Goal: Contribute content

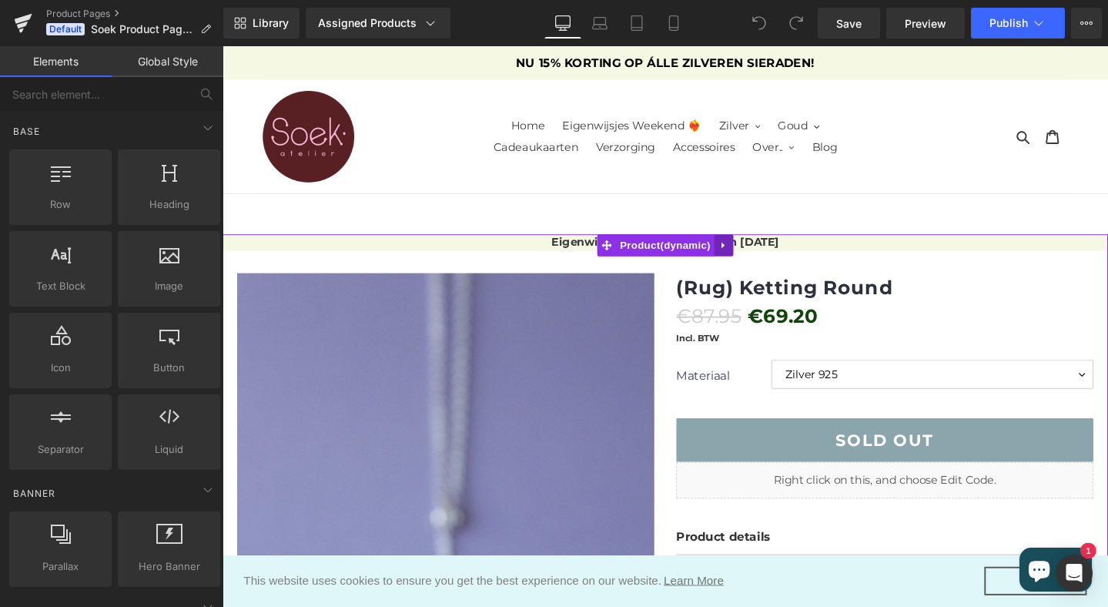
click at [748, 255] on icon at bounding box center [749, 256] width 3 height 7
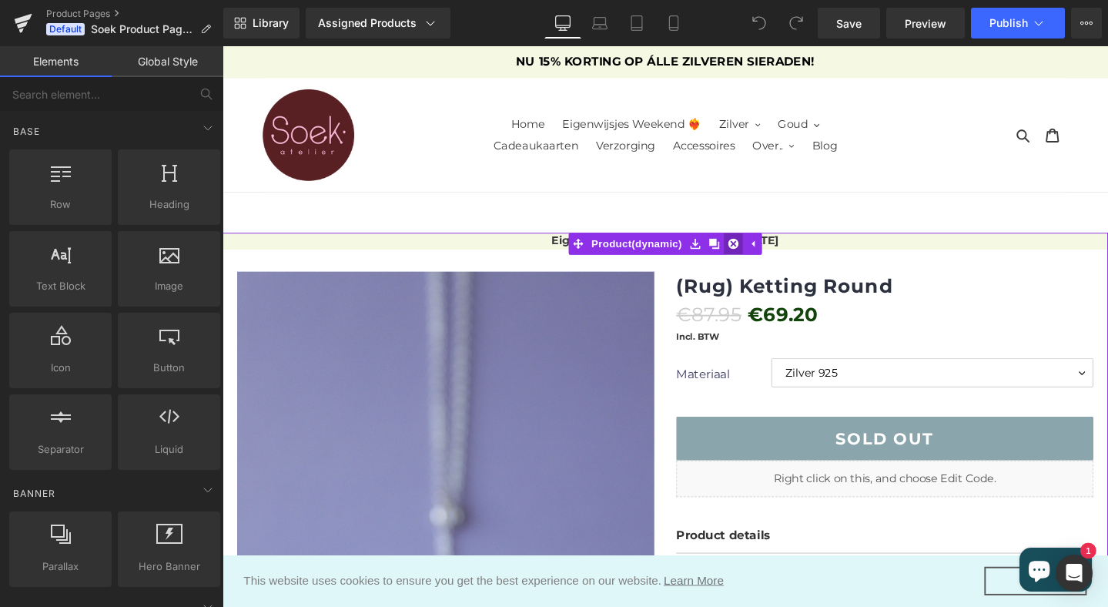
click at [760, 253] on icon at bounding box center [760, 255] width 11 height 12
click at [791, 251] on link "Eigenwijsjes Weekend van 8 t/m [DATE]" at bounding box center [688, 250] width 239 height 15
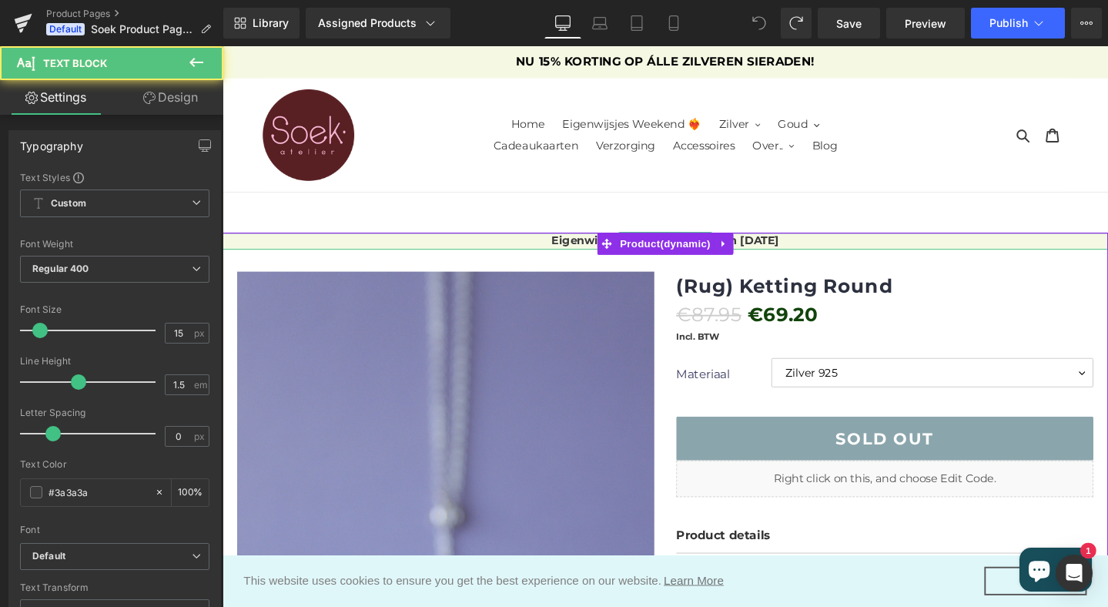
click at [422, 254] on p "Eigenwijsjes Weekend van 8 t/m [DATE]" at bounding box center [689, 252] width 932 height 18
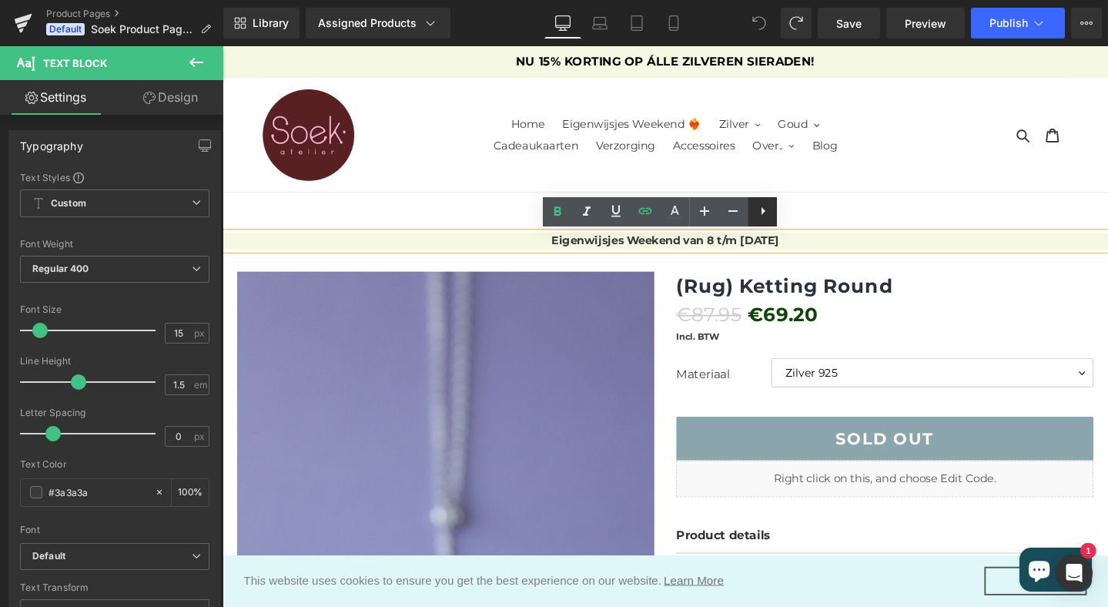
click at [764, 208] on icon at bounding box center [763, 211] width 18 height 18
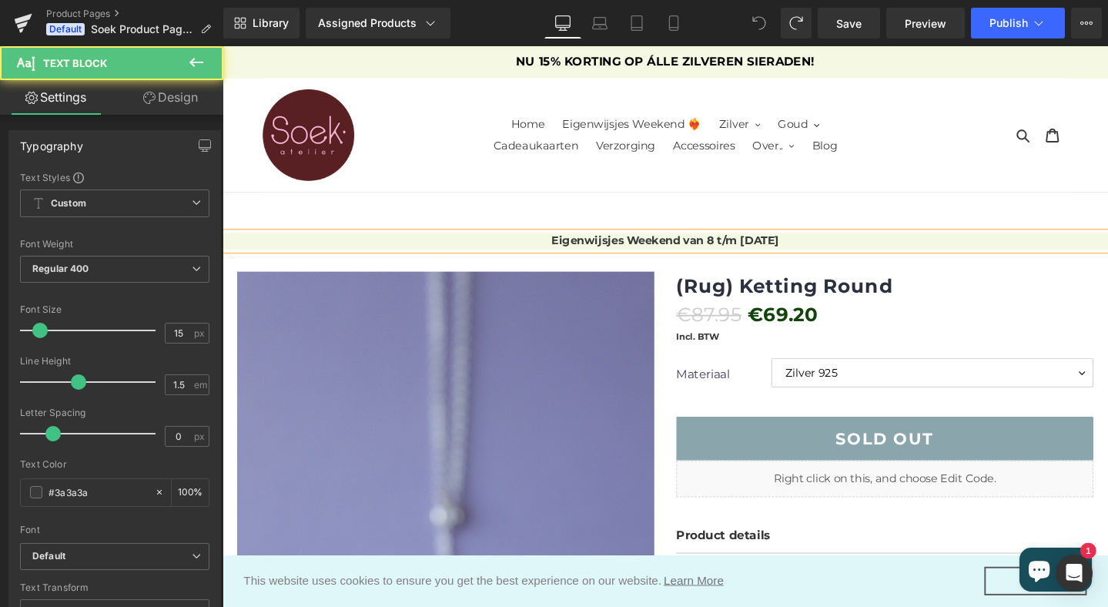
click at [521, 252] on p "Eigenwijsjes Weekend van 8 t/m [DATE]" at bounding box center [689, 252] width 932 height 18
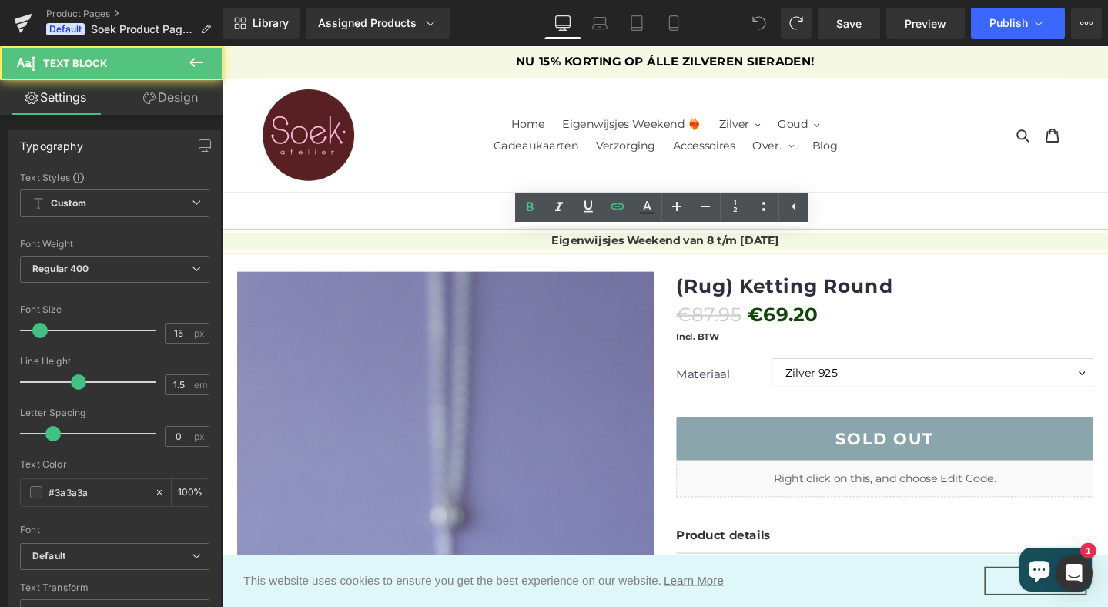
click at [476, 249] on p "Eigenwijsjes Weekend van 8 t/m [DATE]" at bounding box center [689, 252] width 932 height 18
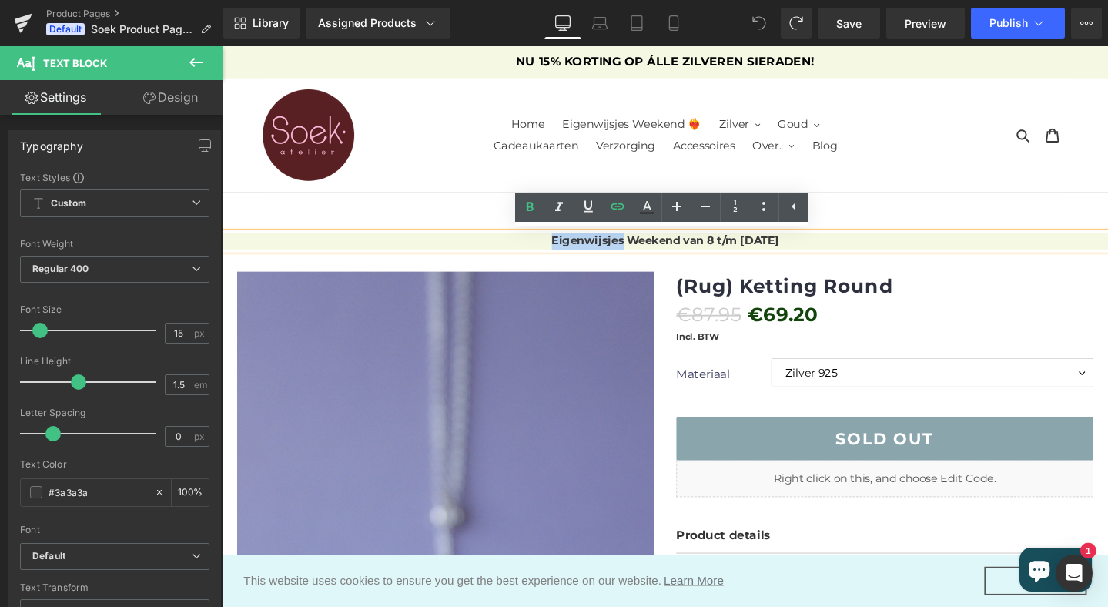
click at [476, 249] on p "Eigenwijsjes Weekend van 8 t/m [DATE]" at bounding box center [689, 252] width 932 height 18
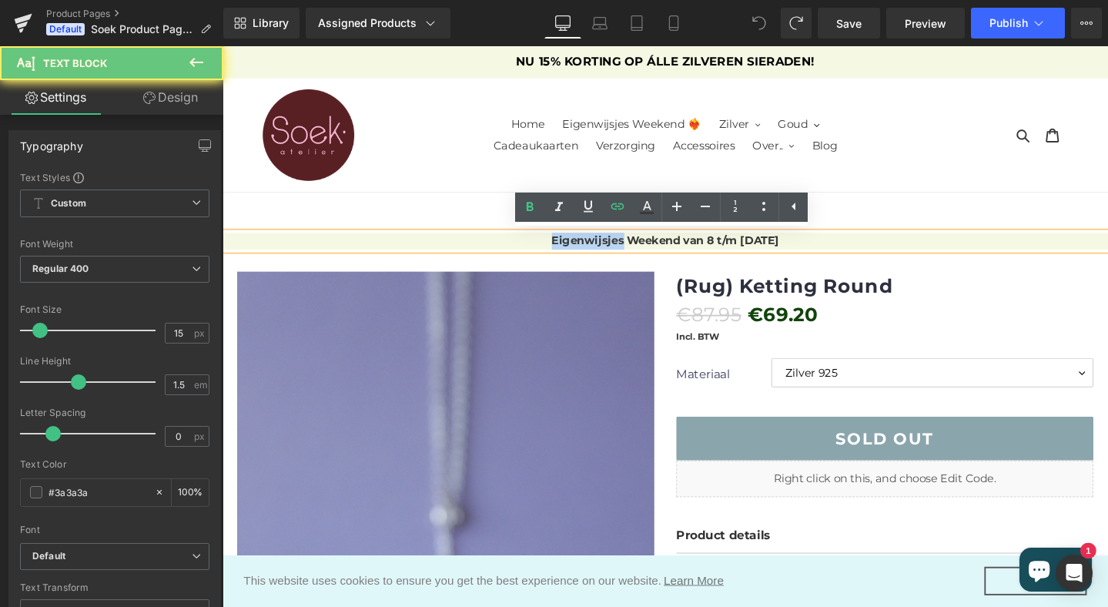
click at [476, 249] on p "Eigenwijsjes Weekend van 8 t/m [DATE]" at bounding box center [689, 252] width 932 height 18
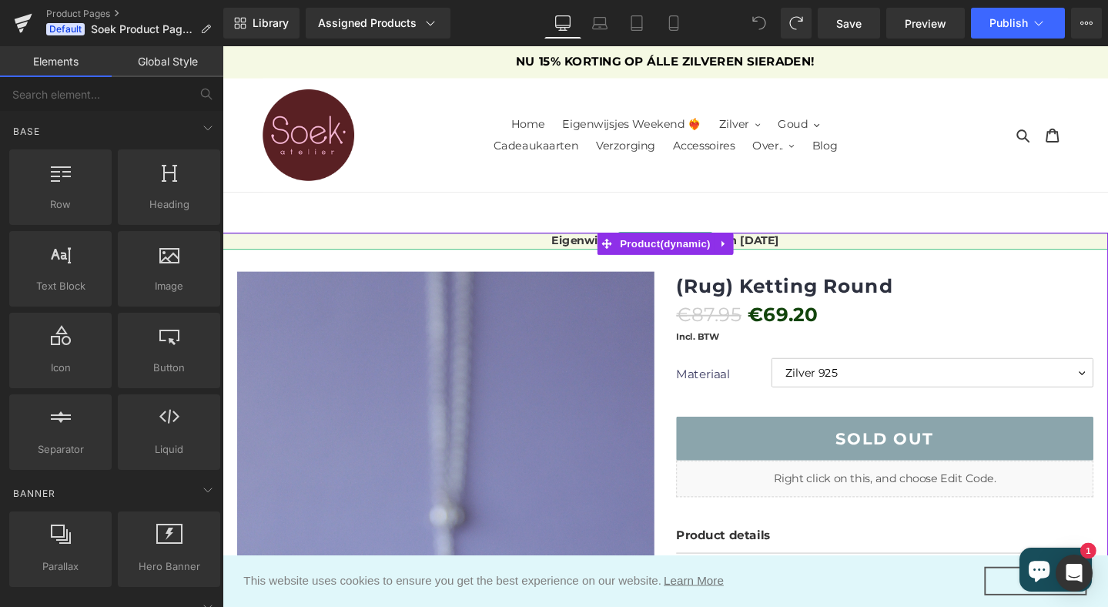
click at [337, 251] on p "Eigenwijsjes Weekend van 8 t/m [DATE]" at bounding box center [689, 252] width 932 height 18
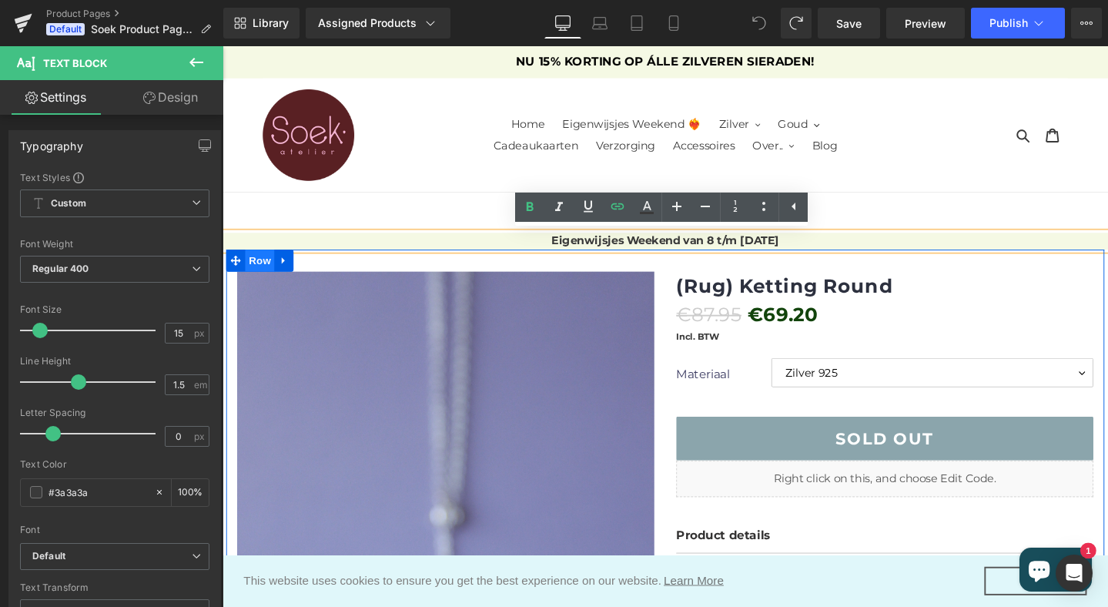
click at [256, 261] on span "Row" at bounding box center [261, 271] width 31 height 23
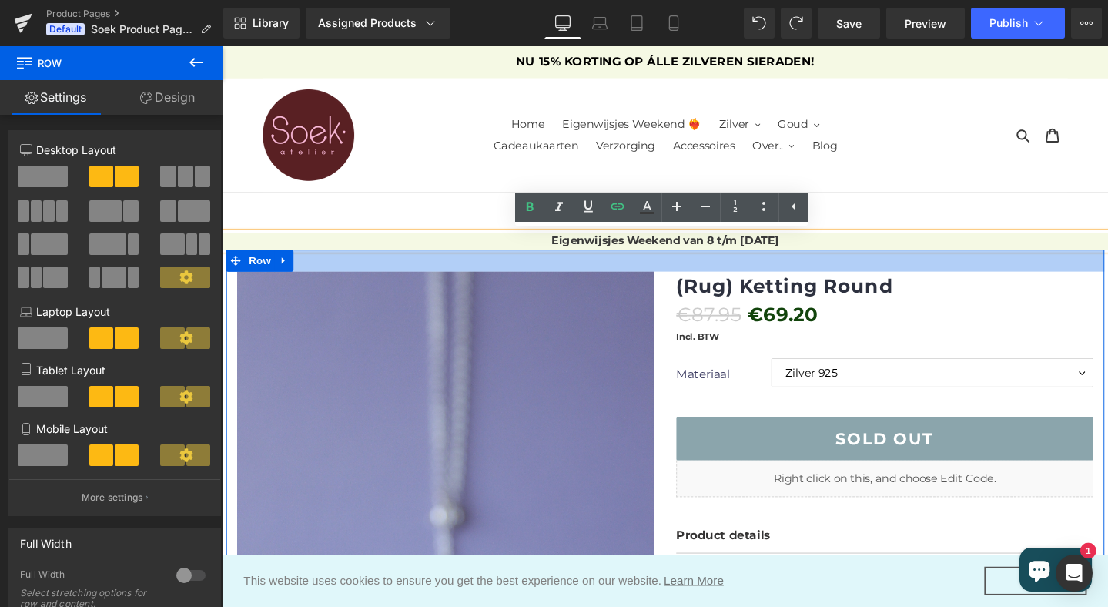
click at [523, 269] on div at bounding box center [688, 271] width 924 height 23
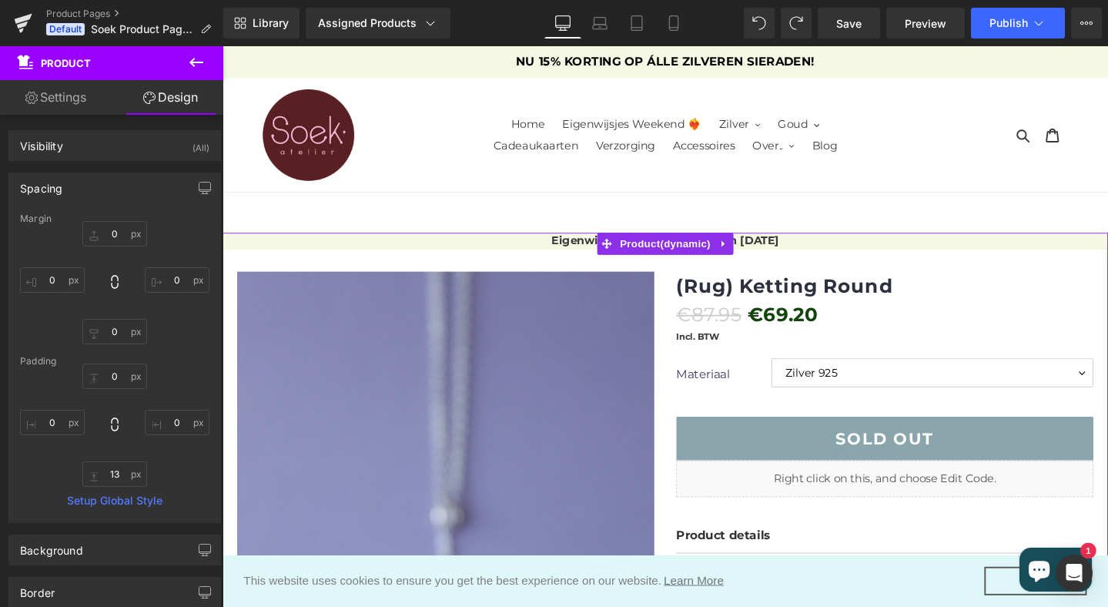
click at [223, 46] on div at bounding box center [223, 46] width 0 height 0
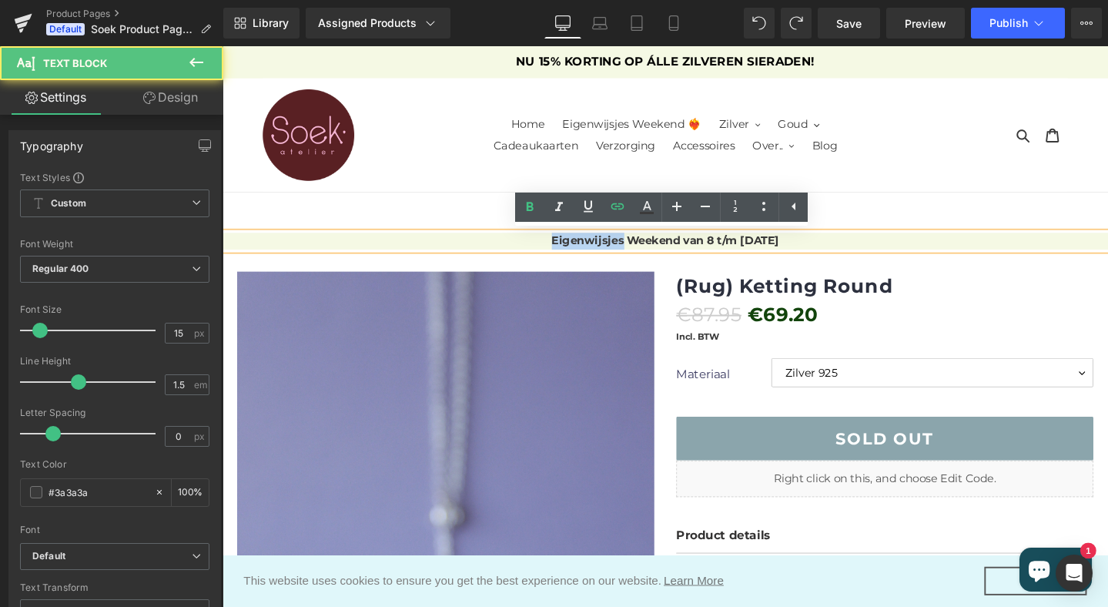
click at [577, 246] on link "Eigenwijsjes Weekend van 8 t/m [DATE]" at bounding box center [688, 250] width 239 height 15
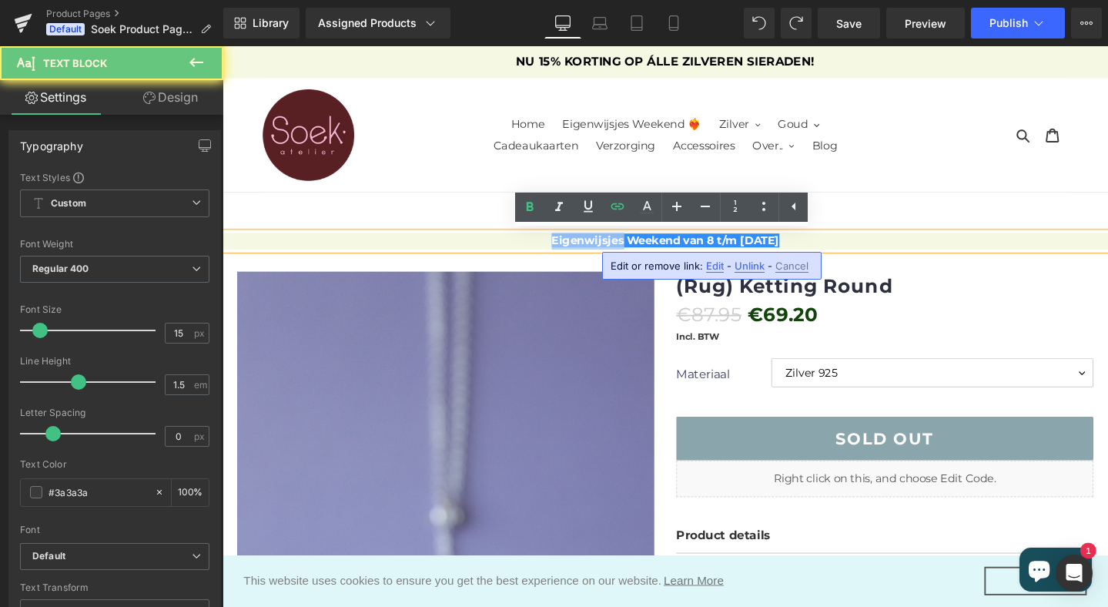
click at [577, 246] on link "Eigenwijsjes Weekend van 8 t/m [DATE]" at bounding box center [688, 250] width 239 height 15
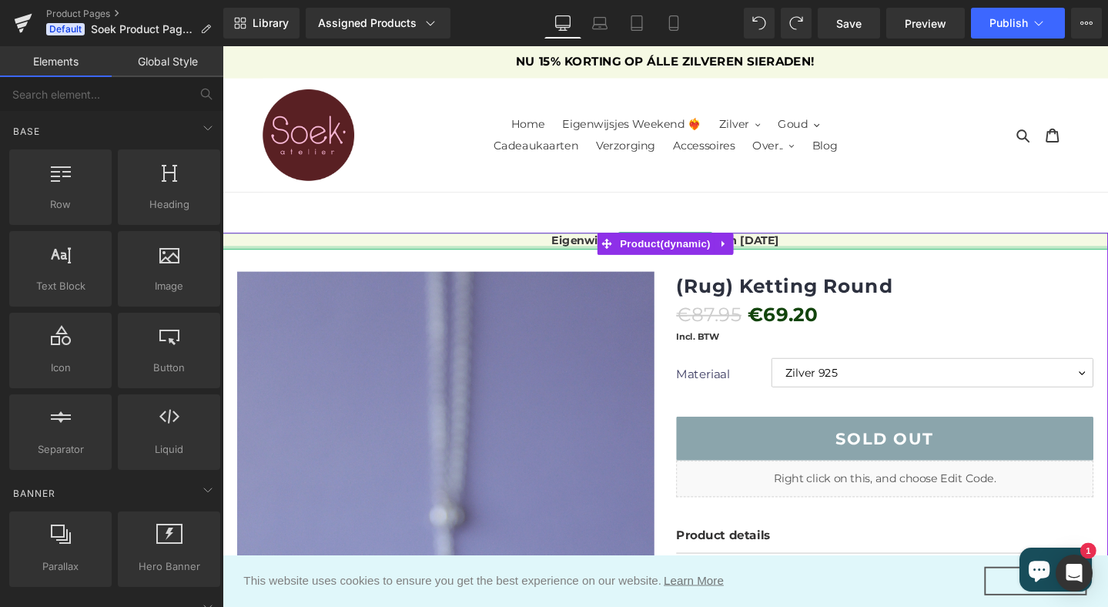
click at [229, 256] on div at bounding box center [689, 258] width 932 height 4
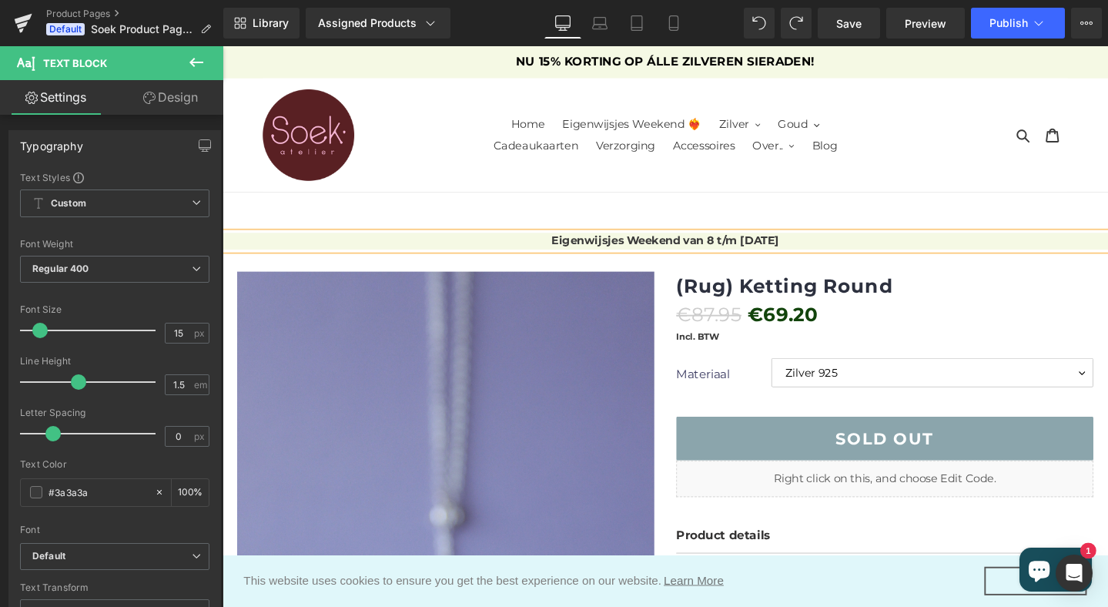
click at [864, 251] on p "Eigenwijsjes Weekend van 8 t/m [DATE]" at bounding box center [689, 252] width 932 height 18
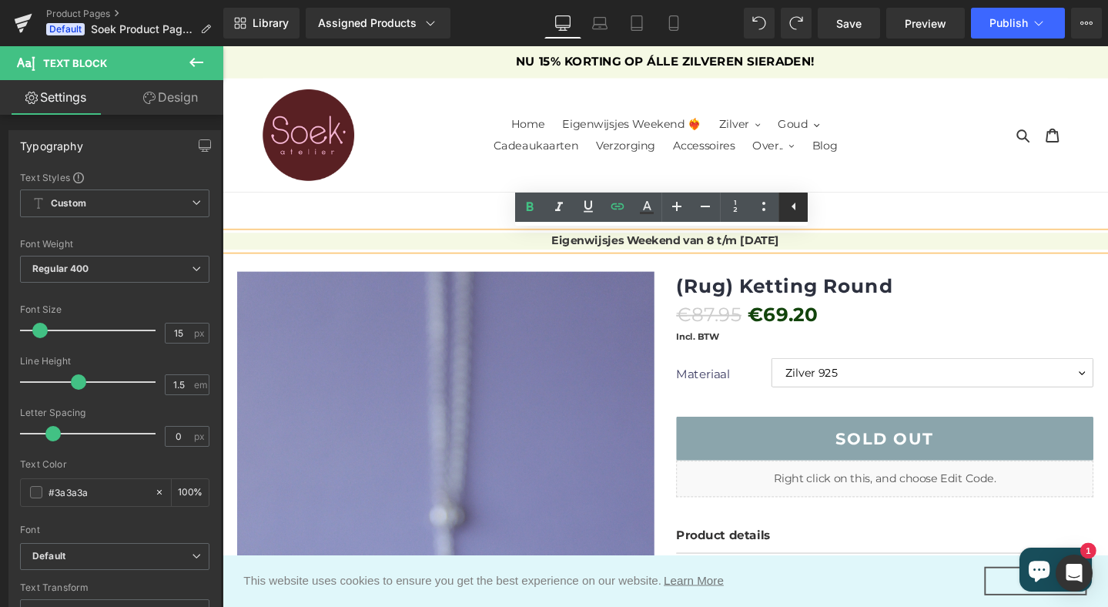
click at [792, 210] on icon at bounding box center [794, 206] width 18 height 18
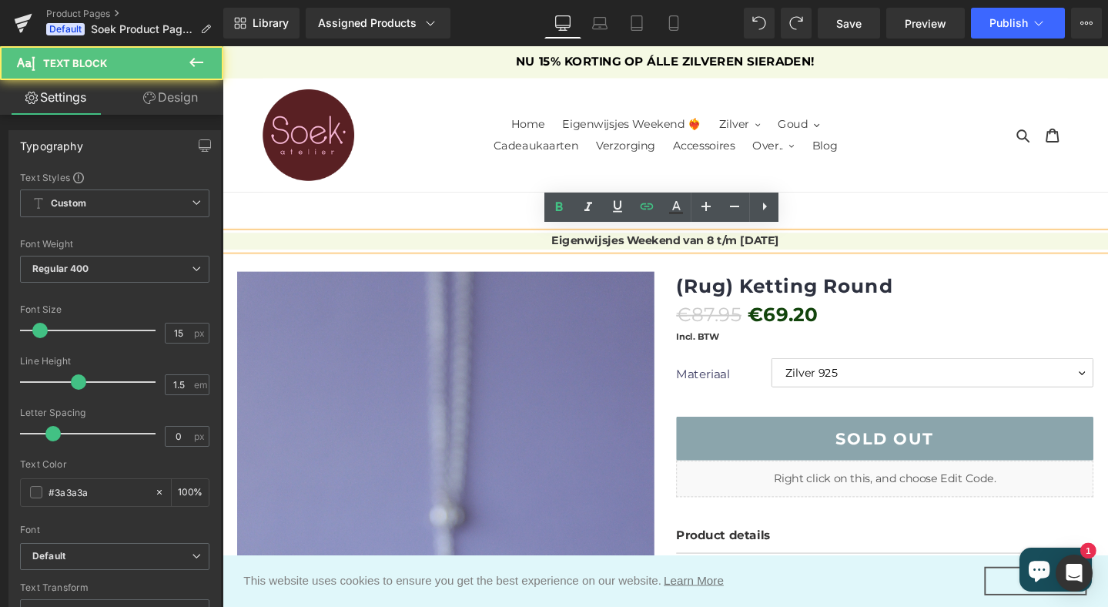
click at [1096, 249] on p "Eigenwijsjes Weekend van 8 t/m [DATE]" at bounding box center [689, 252] width 932 height 18
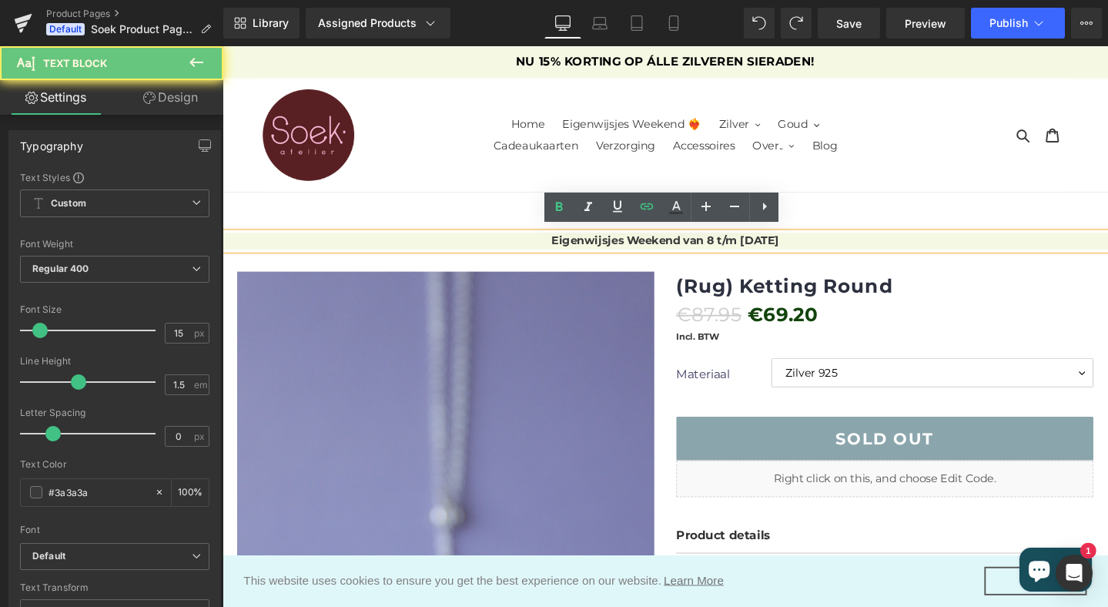
click at [1096, 249] on p "Eigenwijsjes Weekend van 8 t/m [DATE]" at bounding box center [689, 252] width 932 height 18
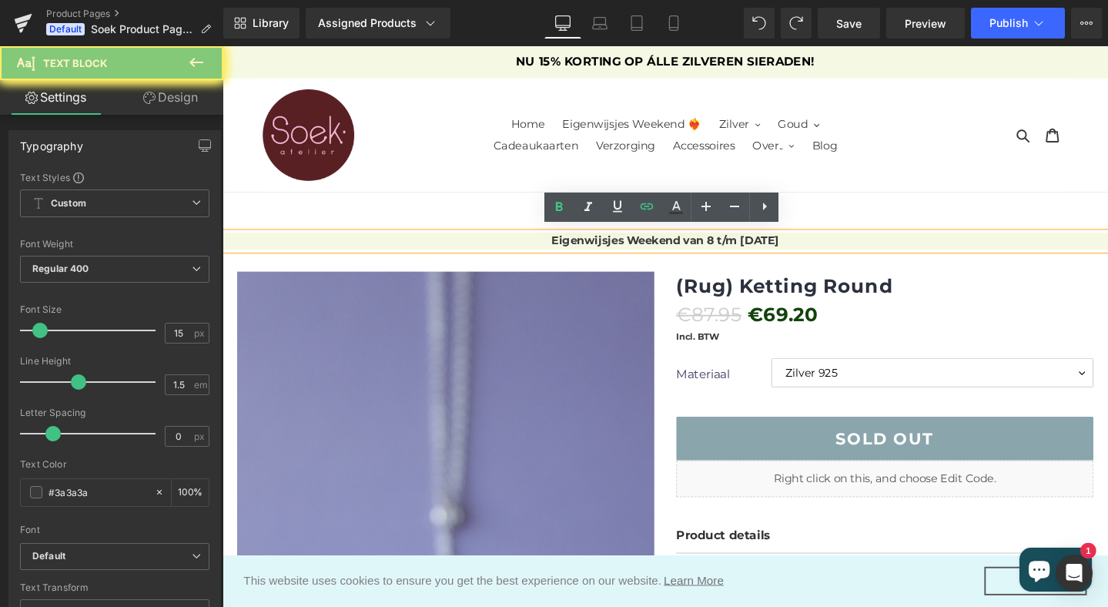
click at [1096, 249] on p "Eigenwijsjes Weekend van 8 t/m [DATE]" at bounding box center [689, 252] width 932 height 18
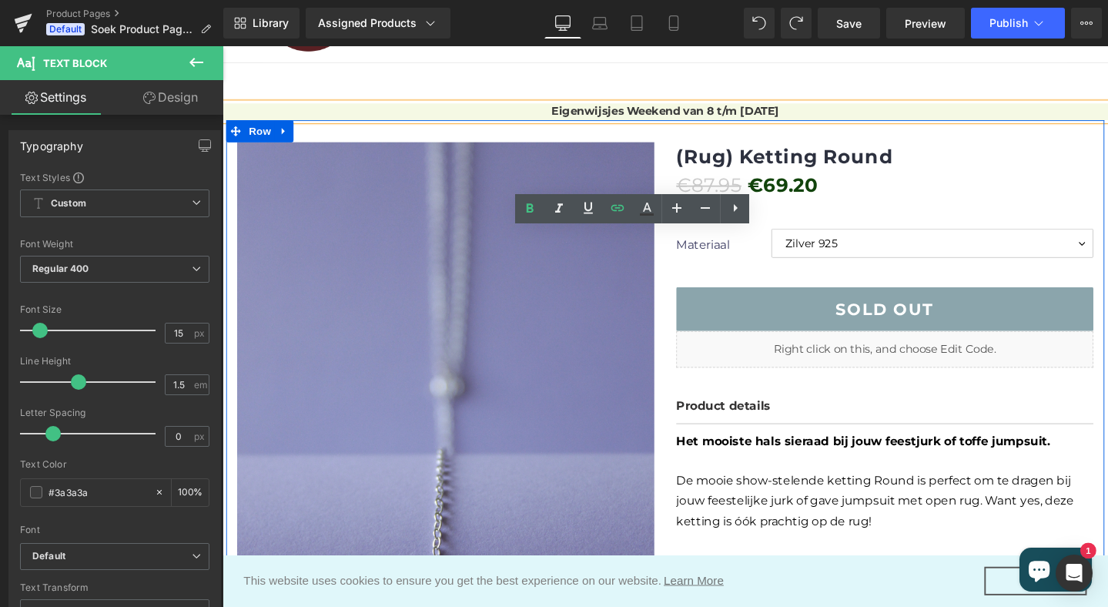
scroll to position [0, 0]
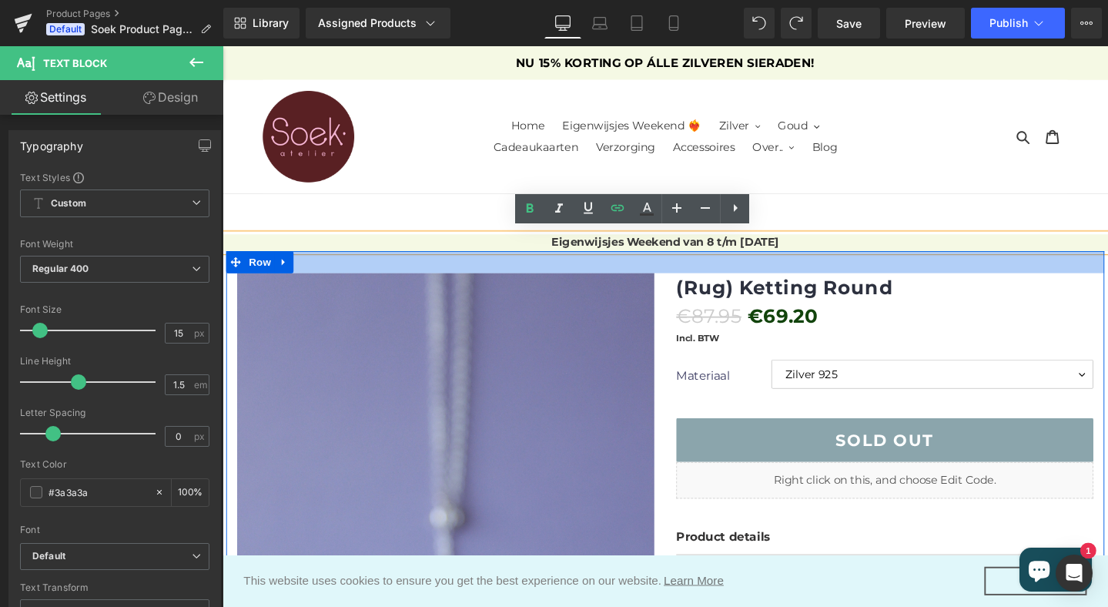
click at [861, 267] on div at bounding box center [688, 273] width 924 height 23
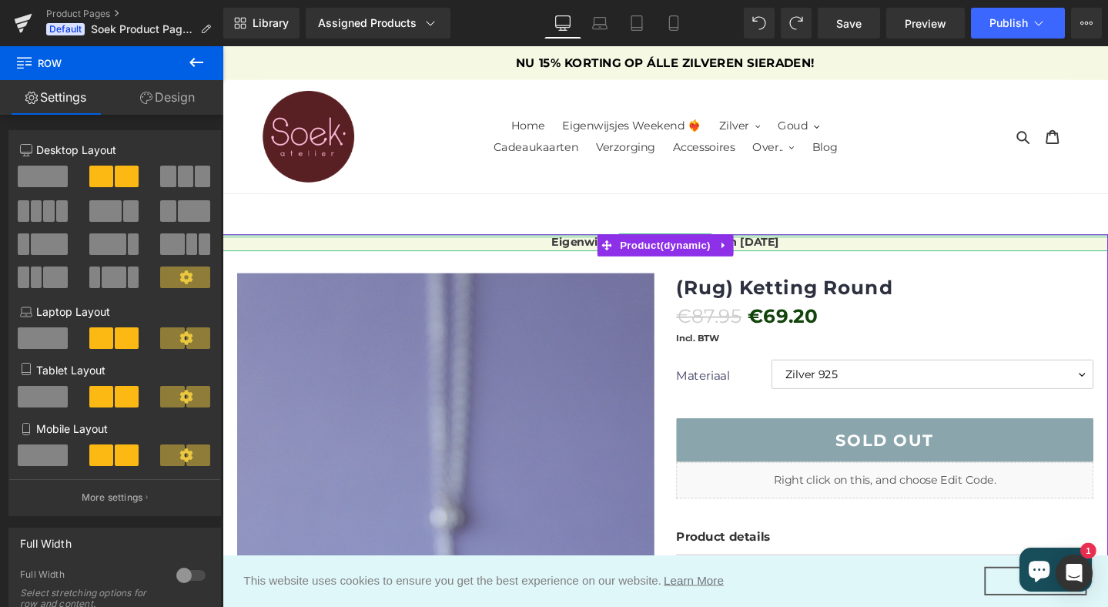
click at [859, 245] on div at bounding box center [689, 246] width 932 height 4
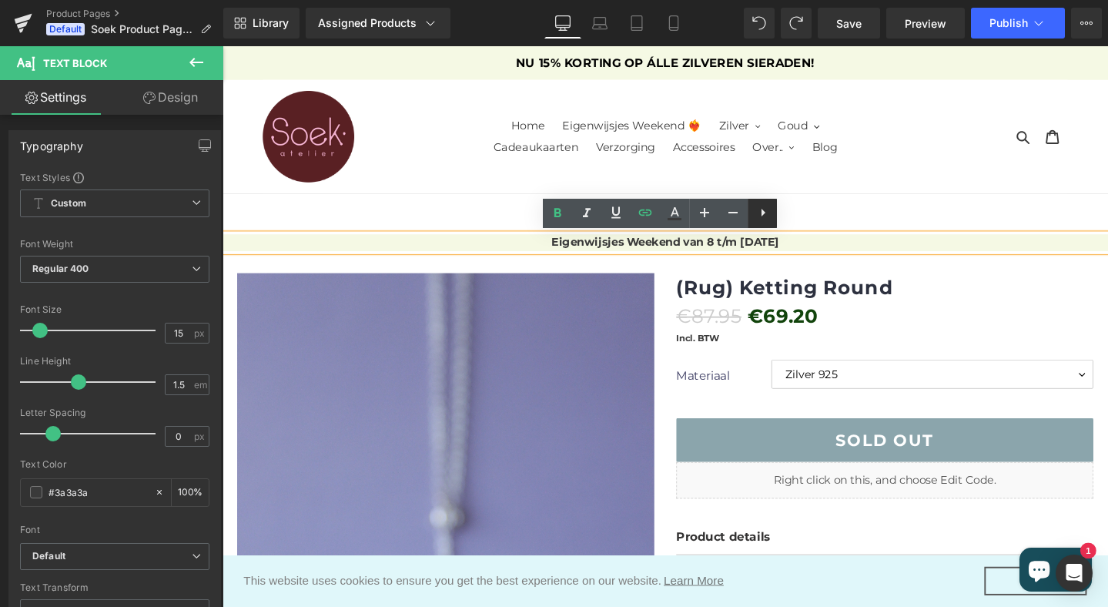
click at [764, 209] on icon at bounding box center [763, 212] width 18 height 18
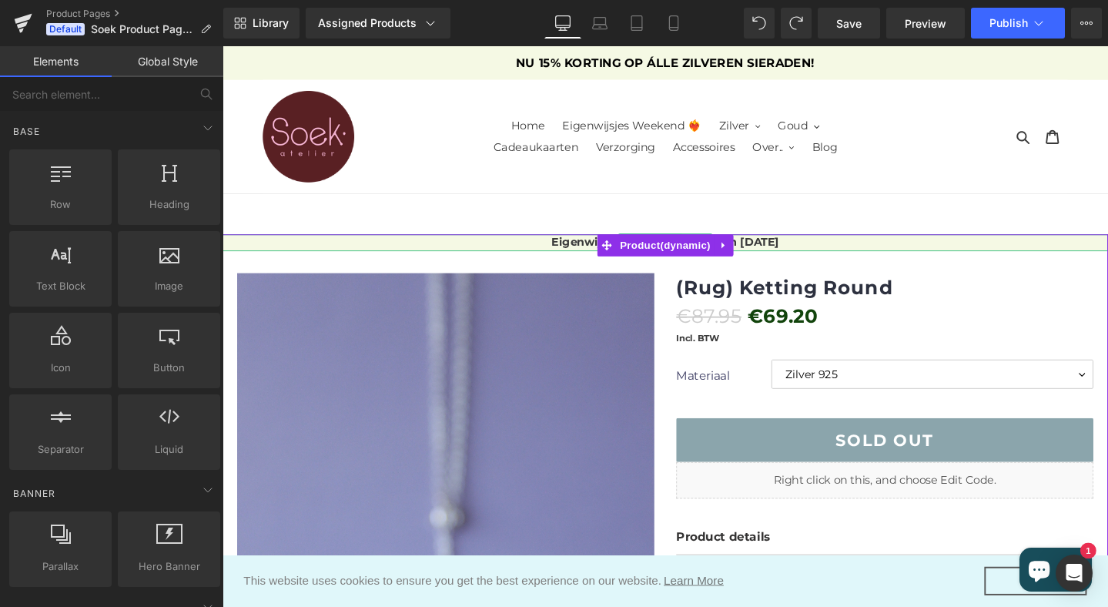
click at [511, 256] on p "Eigenwijsjes Weekend van 8 t/m [DATE]" at bounding box center [689, 253] width 932 height 18
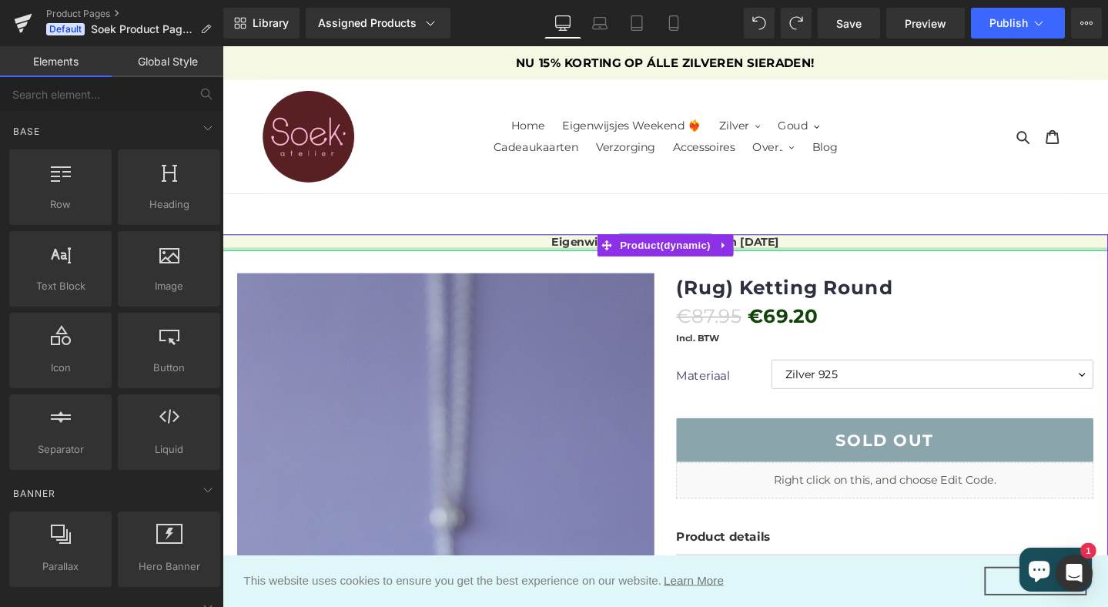
click at [236, 260] on div at bounding box center [689, 260] width 932 height 4
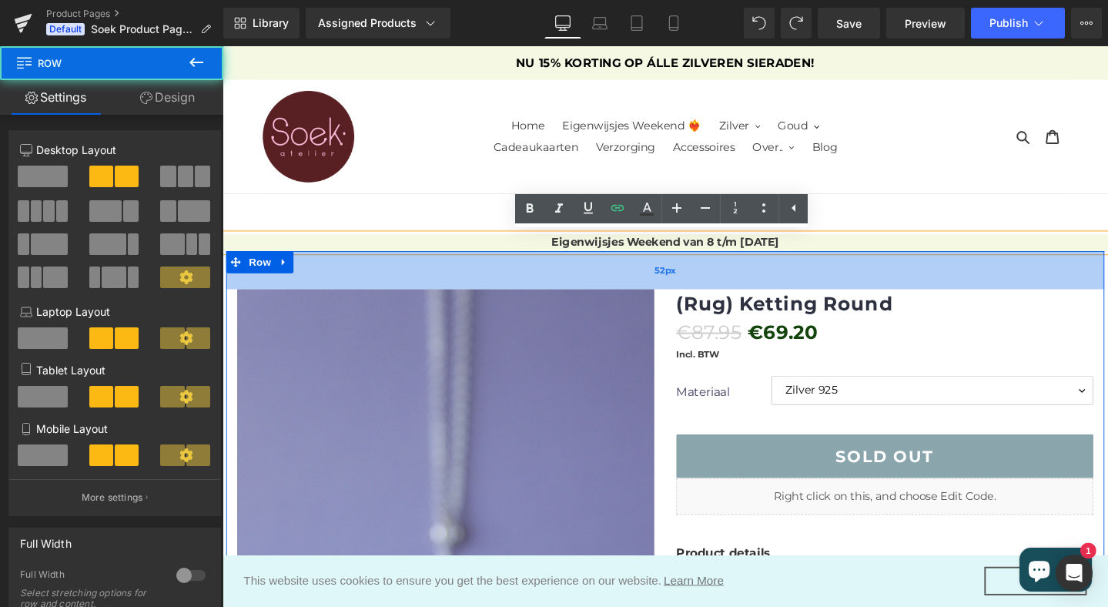
drag, startPoint x: 340, startPoint y: 271, endPoint x: 340, endPoint y: 294, distance: 23.1
click at [340, 294] on div "52px" at bounding box center [688, 282] width 924 height 40
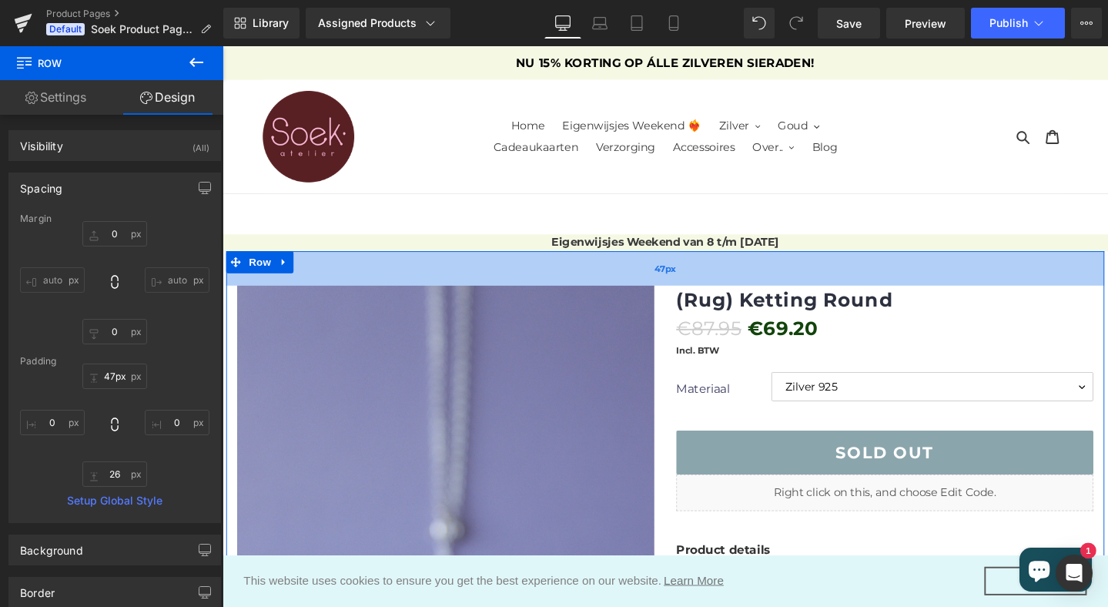
type input "46px"
drag, startPoint x: 340, startPoint y: 294, endPoint x: 340, endPoint y: 283, distance: 10.8
click at [340, 283] on div "46px" at bounding box center [688, 279] width 924 height 35
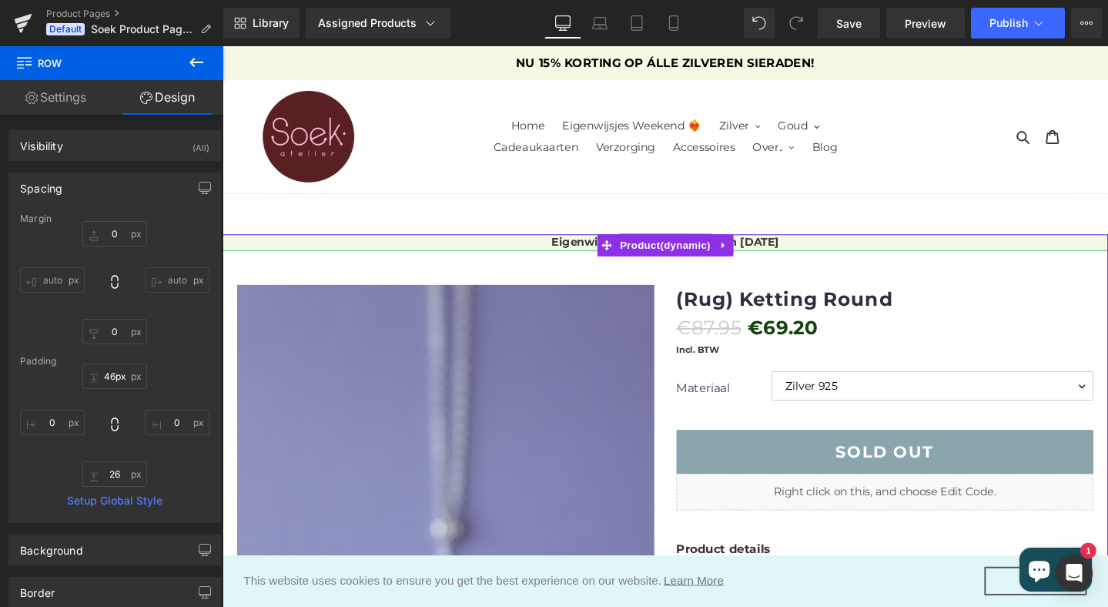
click at [383, 253] on p "Eigenwijsjes Weekend van 8 t/m [DATE]" at bounding box center [689, 253] width 932 height 18
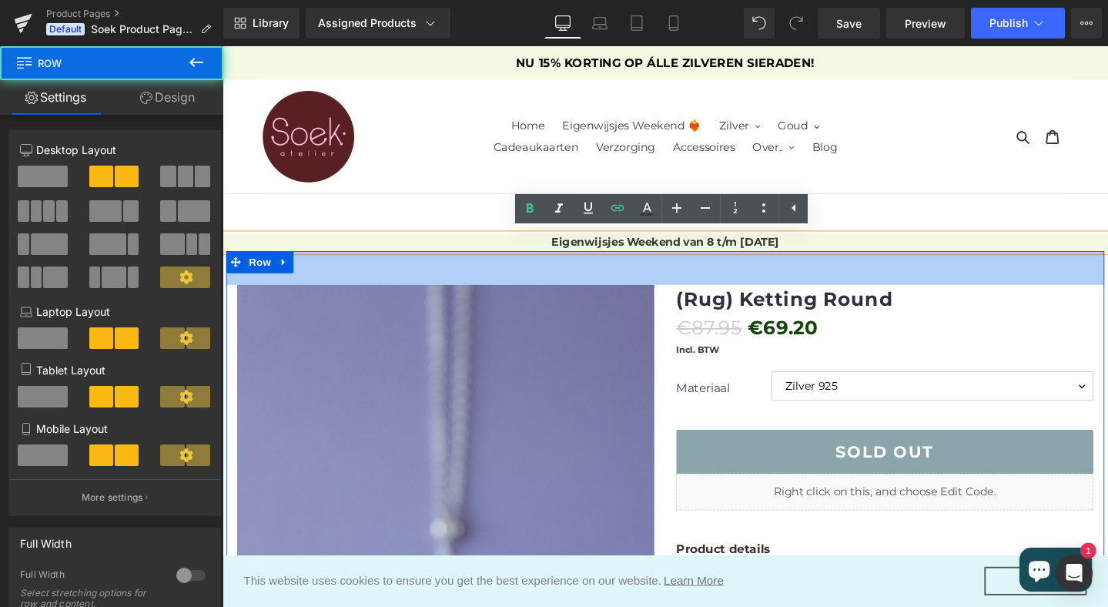
click at [382, 262] on div "46px" at bounding box center [688, 279] width 924 height 35
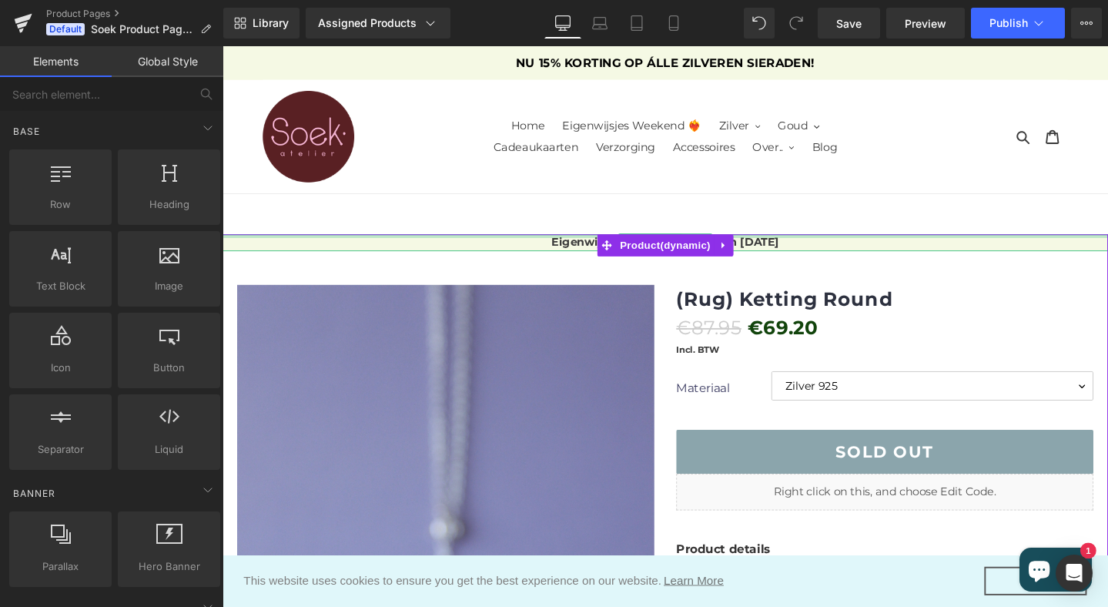
click at [384, 246] on div at bounding box center [689, 246] width 932 height 4
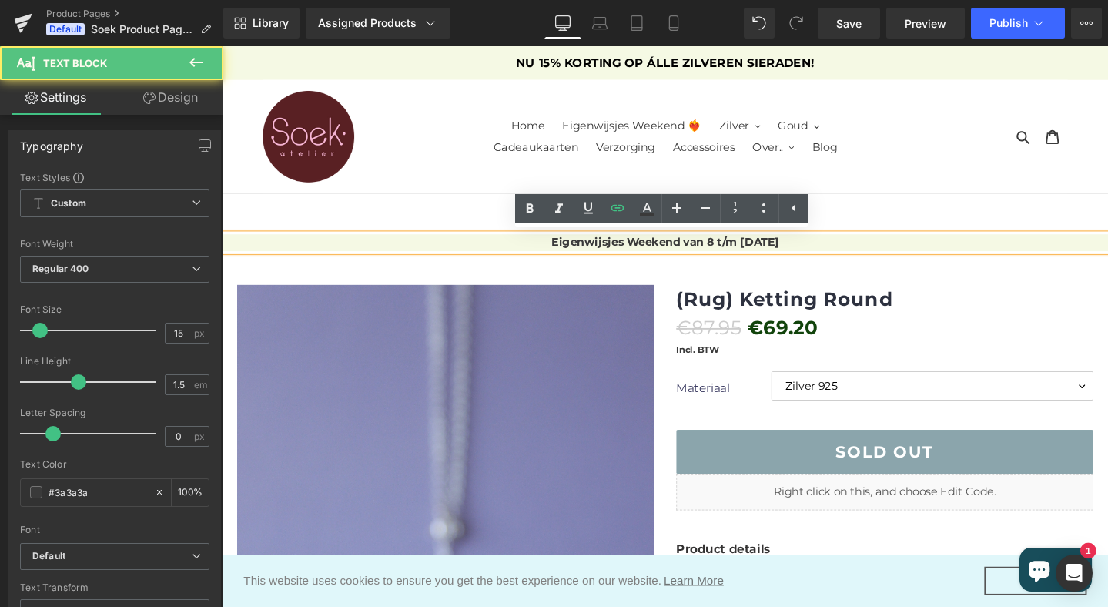
click at [619, 245] on p "Eigenwijsjes Weekend van 8 t/m [DATE]" at bounding box center [689, 253] width 932 height 18
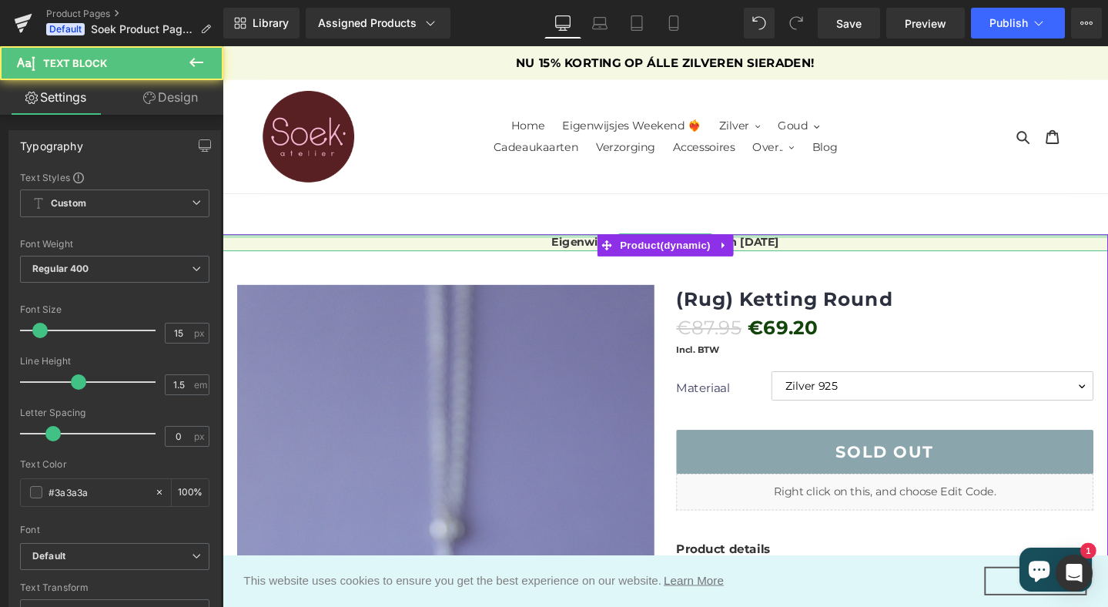
click at [280, 246] on div at bounding box center [689, 246] width 932 height 4
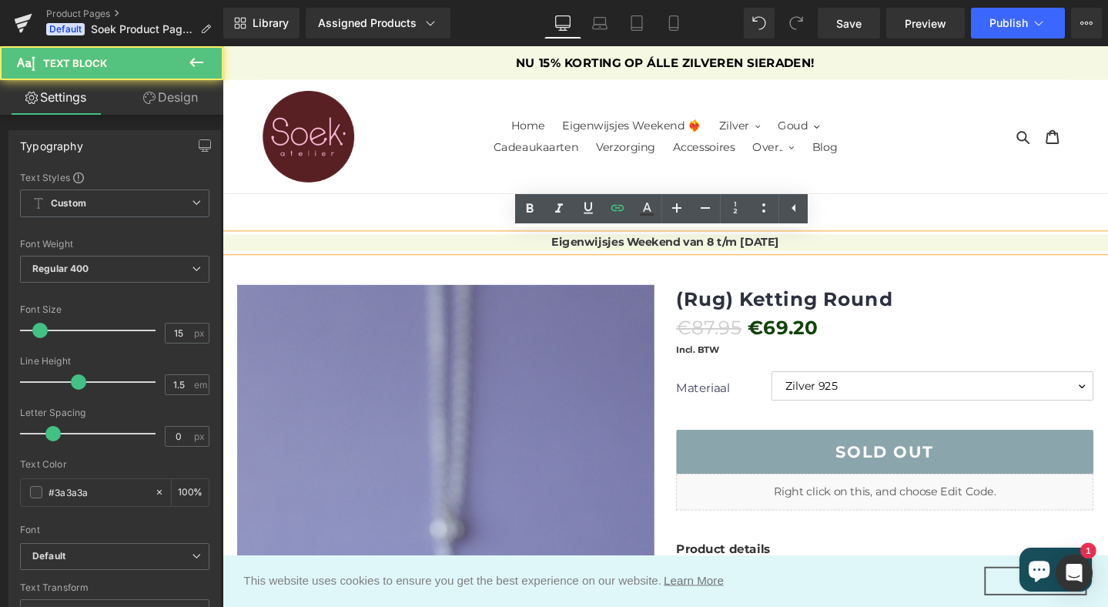
click at [280, 246] on p "Eigenwijsjes Weekend van 8 t/m [DATE]" at bounding box center [689, 253] width 932 height 18
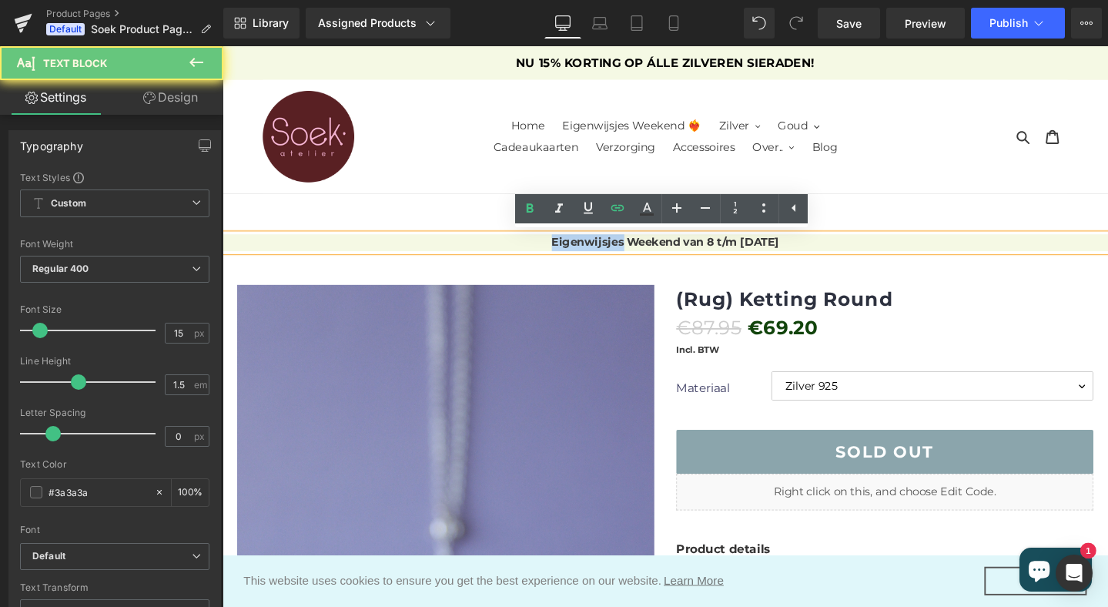
click at [280, 246] on p "Eigenwijsjes Weekend van 8 t/m [DATE]" at bounding box center [689, 253] width 932 height 18
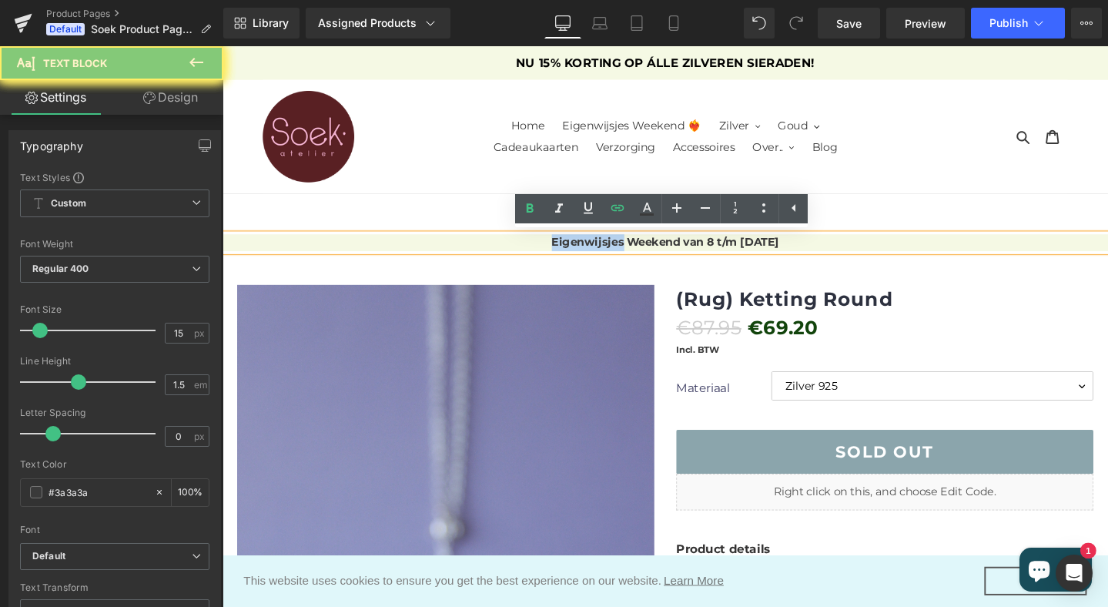
click at [280, 246] on p "Eigenwijsjes Weekend van 8 t/m [DATE]" at bounding box center [689, 253] width 932 height 18
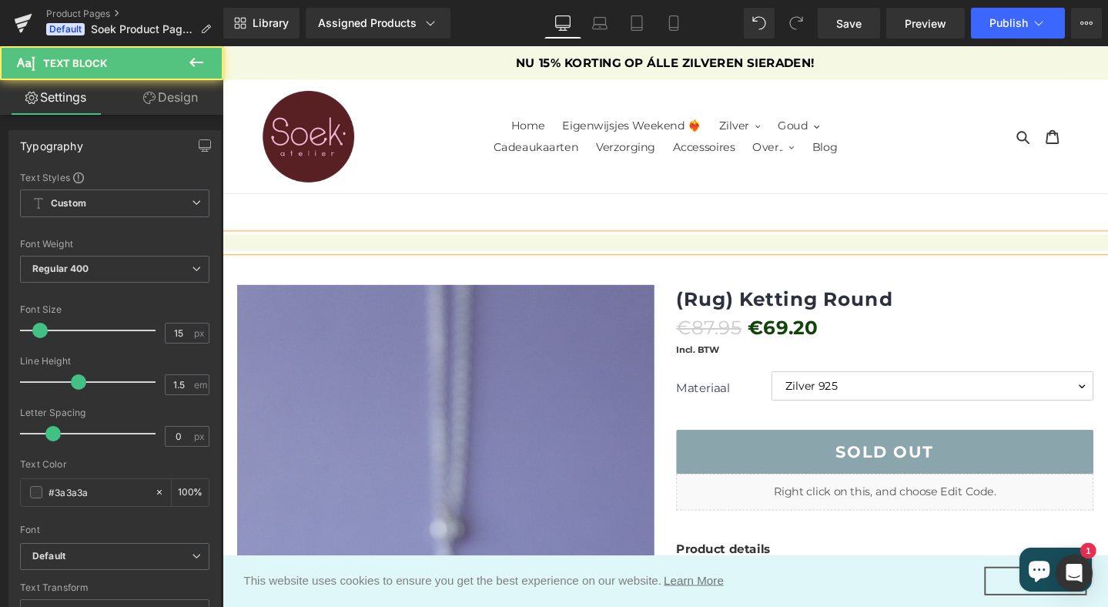
click at [718, 259] on p at bounding box center [689, 253] width 932 height 18
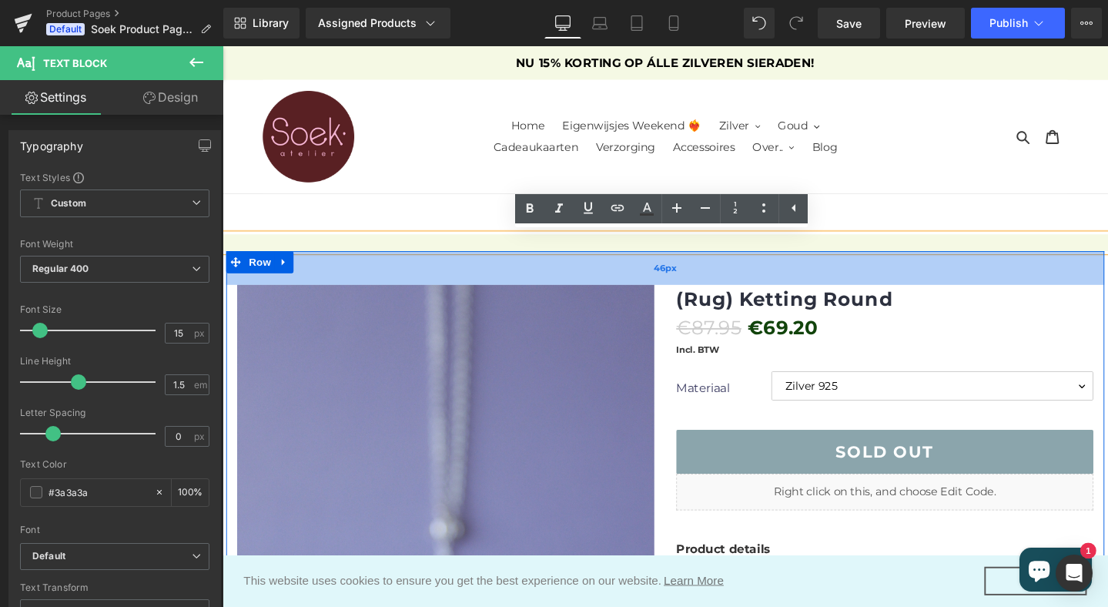
click at [742, 262] on div "46px" at bounding box center [688, 279] width 924 height 35
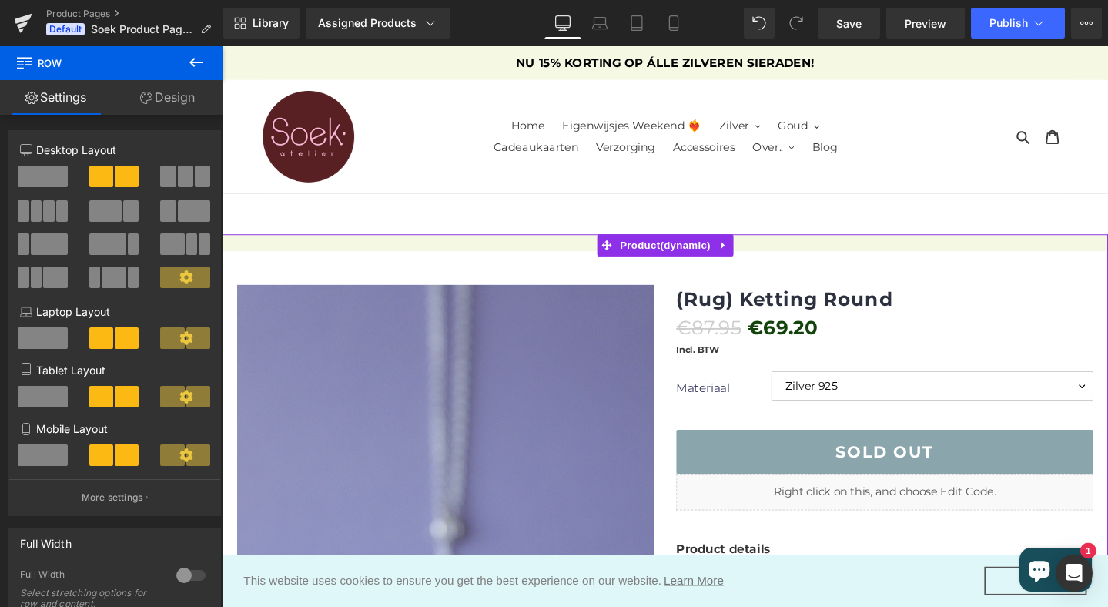
click at [752, 247] on link at bounding box center [750, 255] width 20 height 23
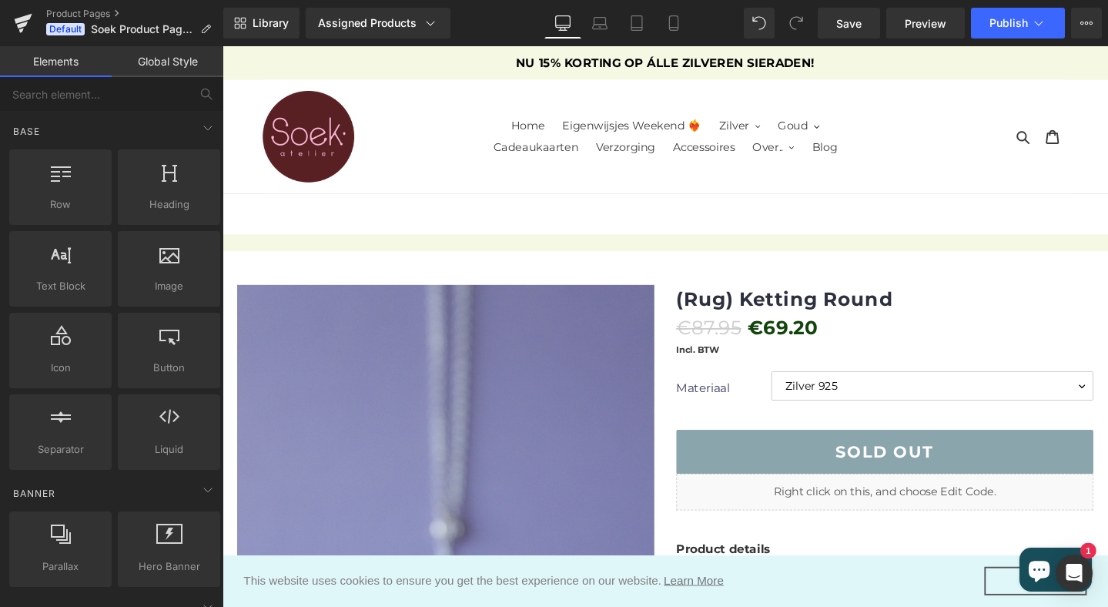
click at [976, 255] on p at bounding box center [689, 253] width 932 height 18
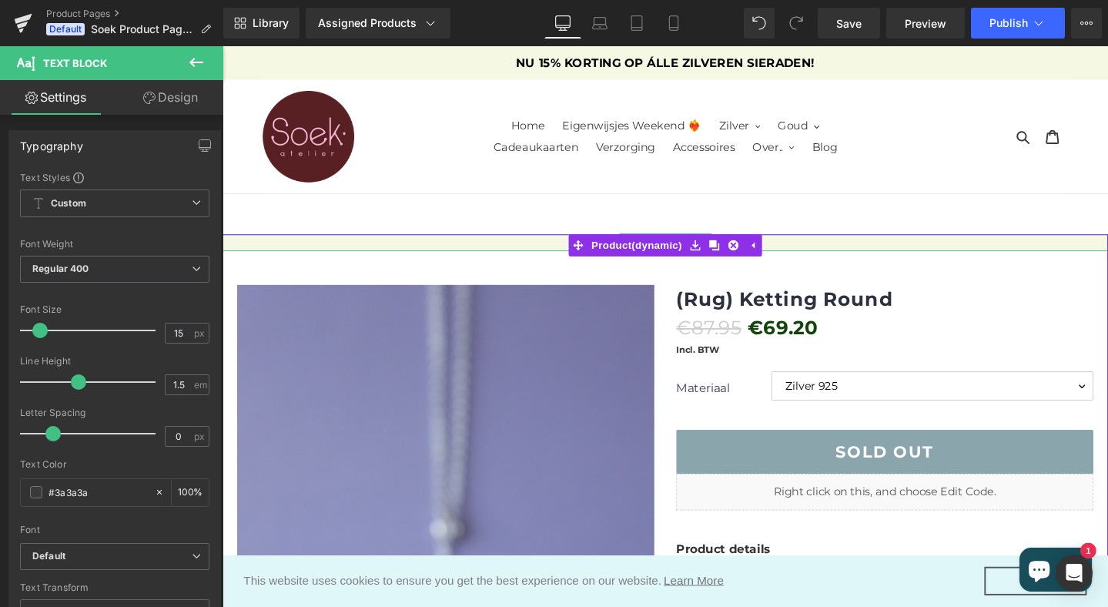
click at [227, 253] on p at bounding box center [689, 253] width 932 height 18
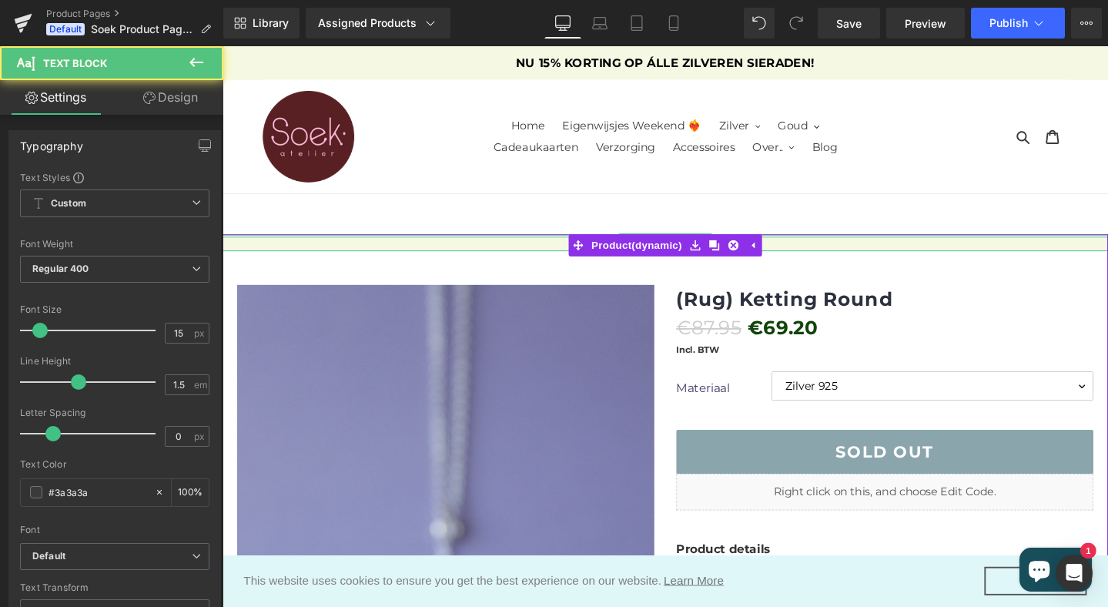
click at [262, 245] on div at bounding box center [689, 246] width 932 height 4
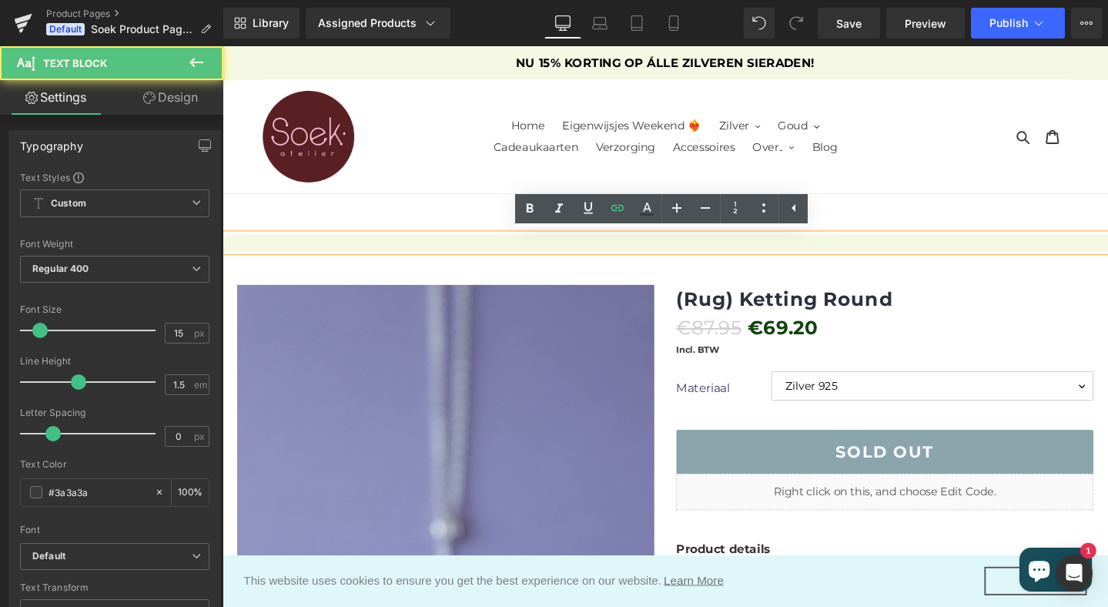
click at [262, 245] on p at bounding box center [689, 253] width 932 height 18
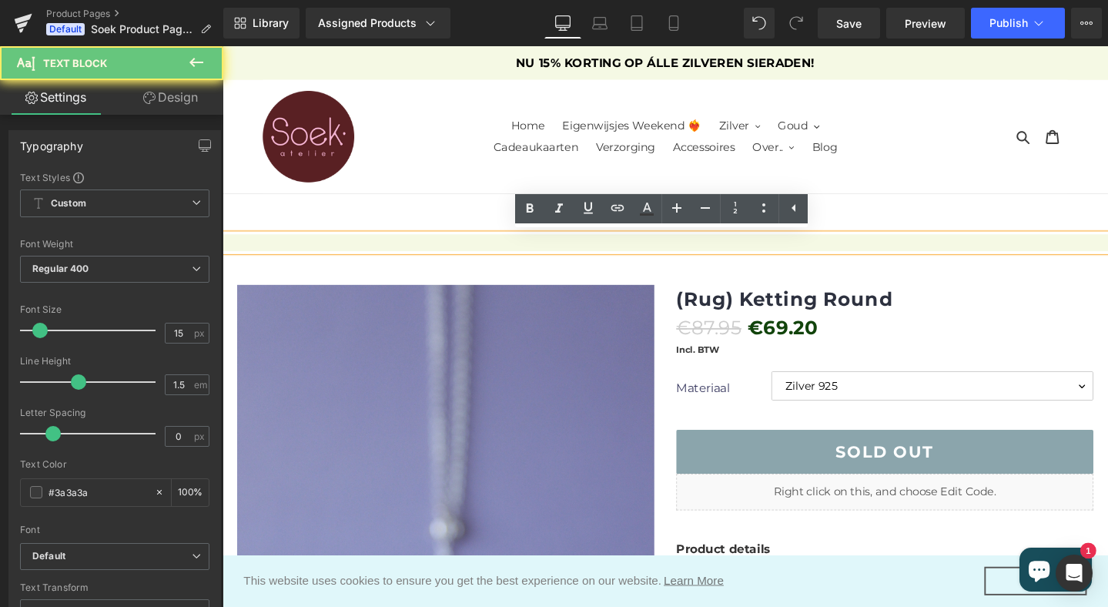
click at [262, 245] on p at bounding box center [689, 253] width 932 height 18
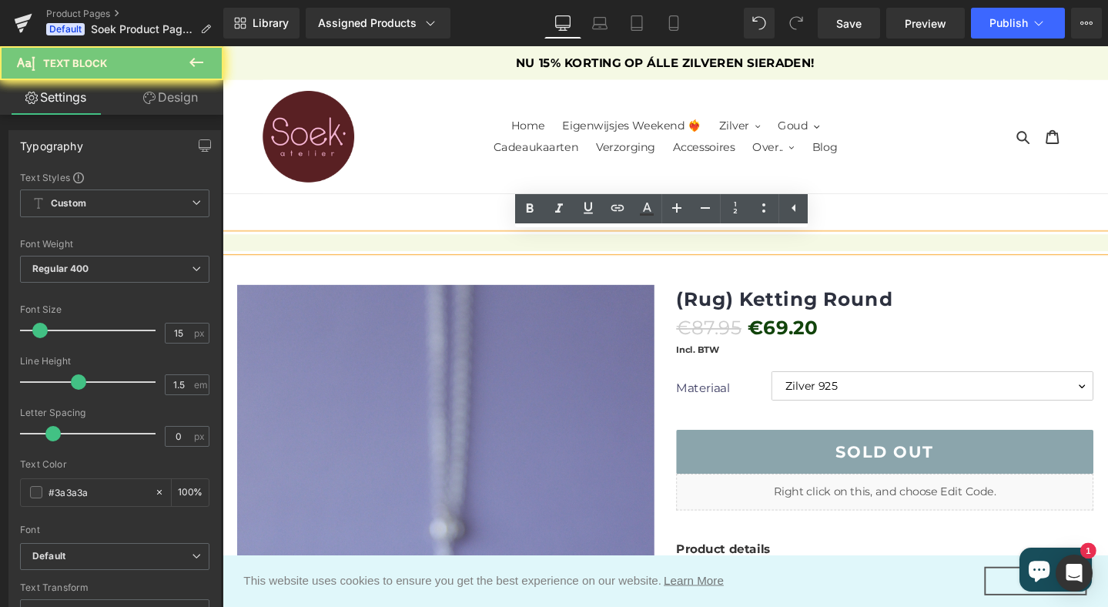
click at [262, 245] on p at bounding box center [689, 253] width 932 height 18
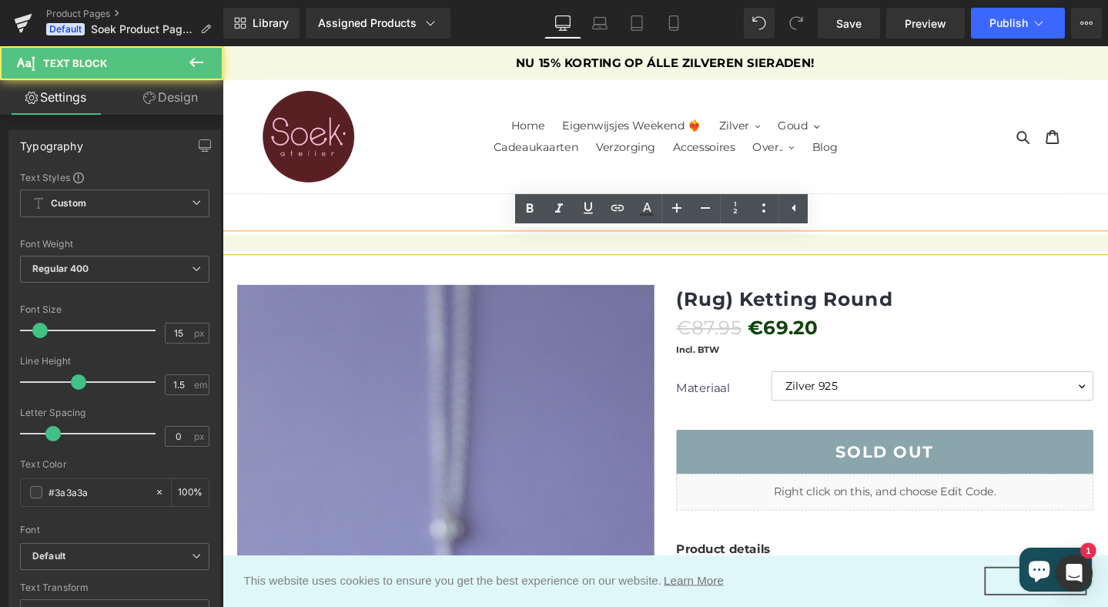
click at [853, 244] on p at bounding box center [689, 253] width 932 height 18
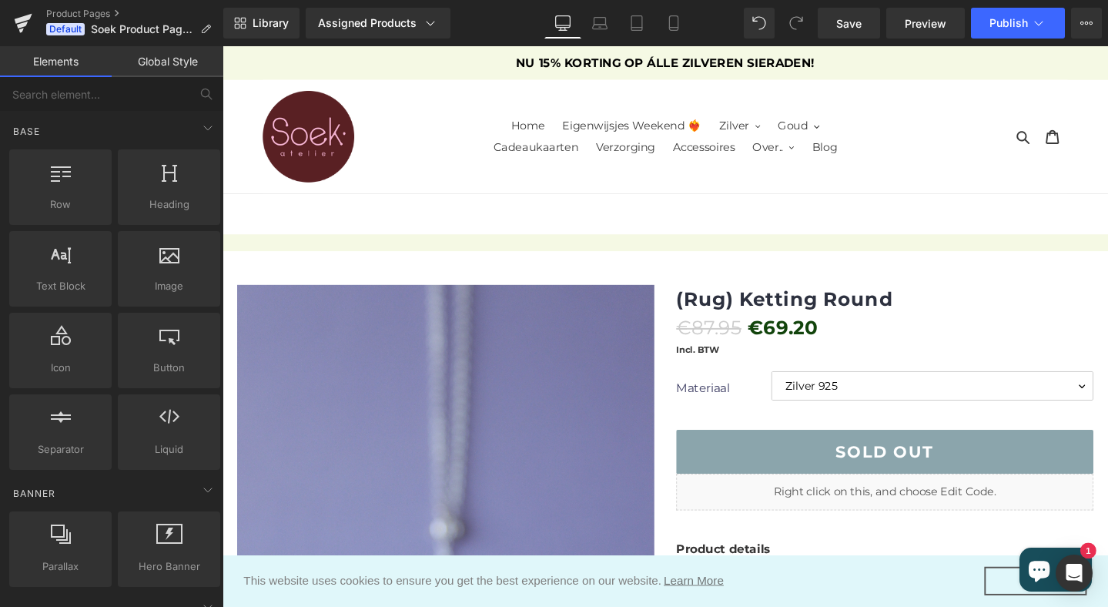
click at [925, 187] on div "Zoeken Winkelwagen 0 artikelen" at bounding box center [1006, 141] width 212 height 119
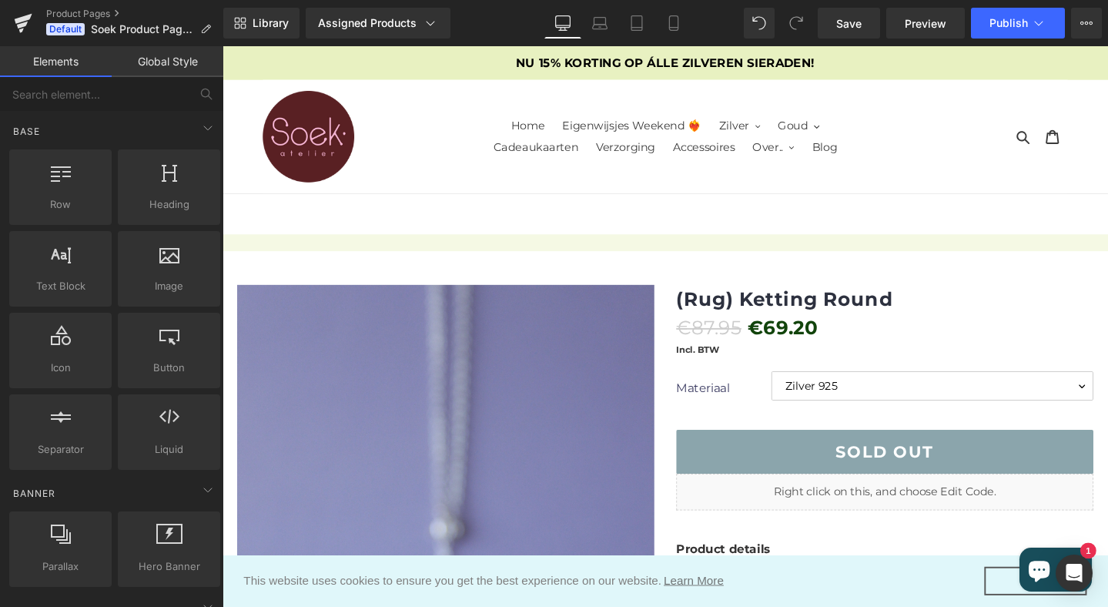
click at [791, 62] on p "NU 15% KORTING OP ÁLLE ZILVEREN SIERADEN!" at bounding box center [689, 63] width 932 height 35
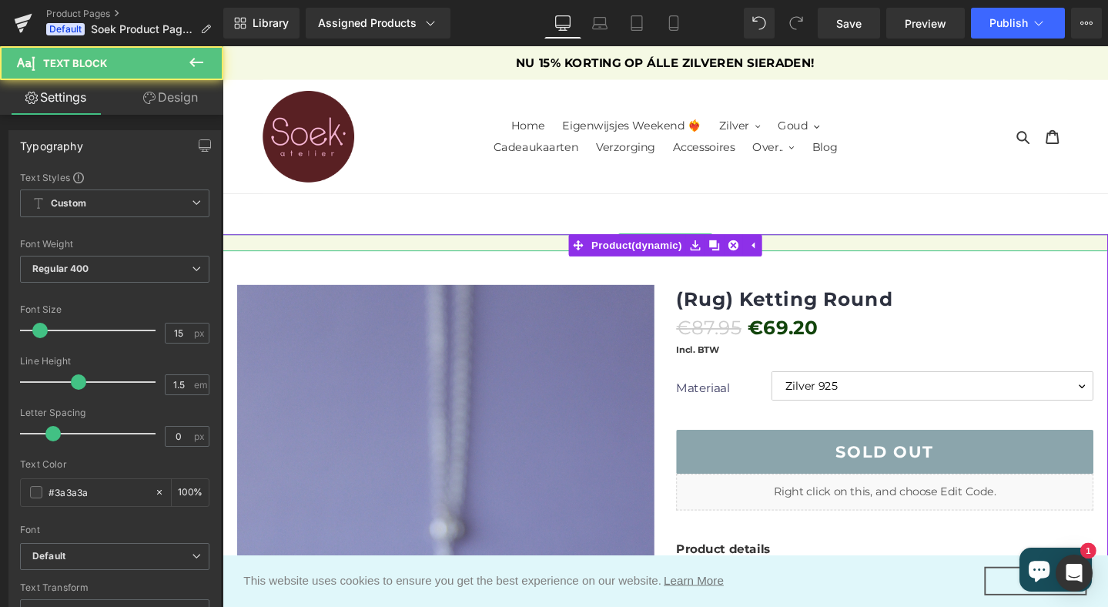
click at [514, 250] on p at bounding box center [689, 253] width 932 height 18
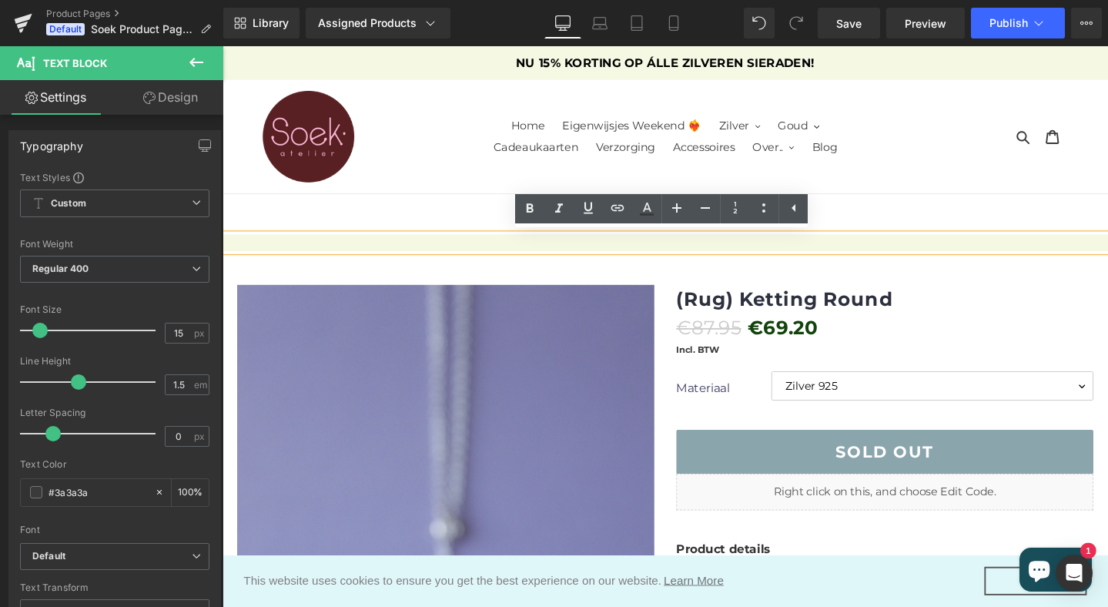
click at [499, 244] on p at bounding box center [689, 253] width 932 height 18
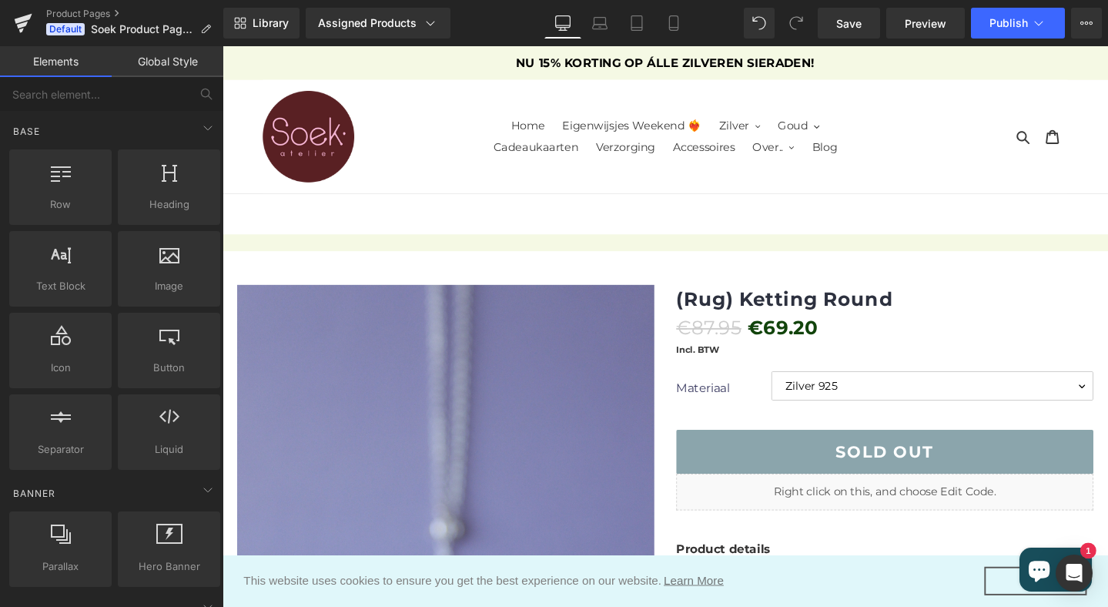
click at [223, 46] on div at bounding box center [223, 46] width 0 height 0
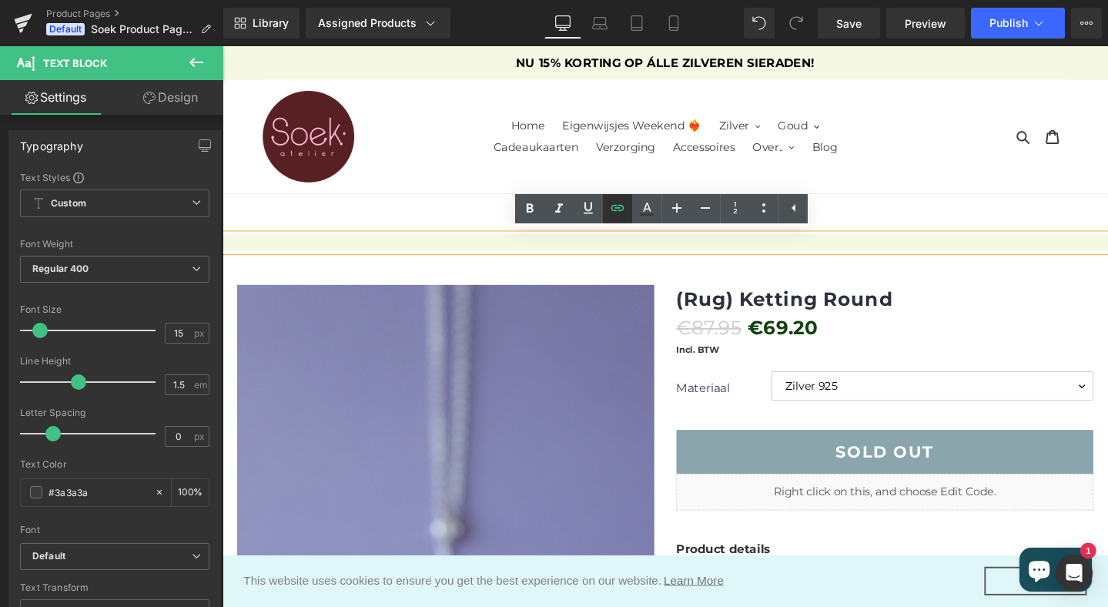
click at [615, 206] on icon at bounding box center [617, 208] width 13 height 6
click at [619, 211] on icon at bounding box center [617, 208] width 13 height 6
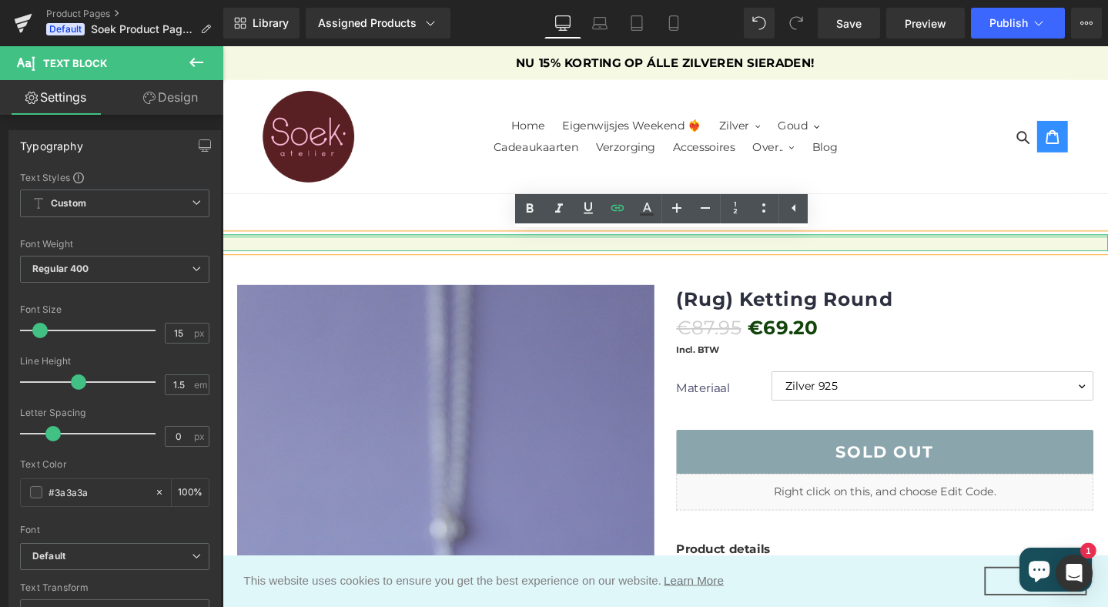
click at [652, 246] on div at bounding box center [689, 246] width 932 height 4
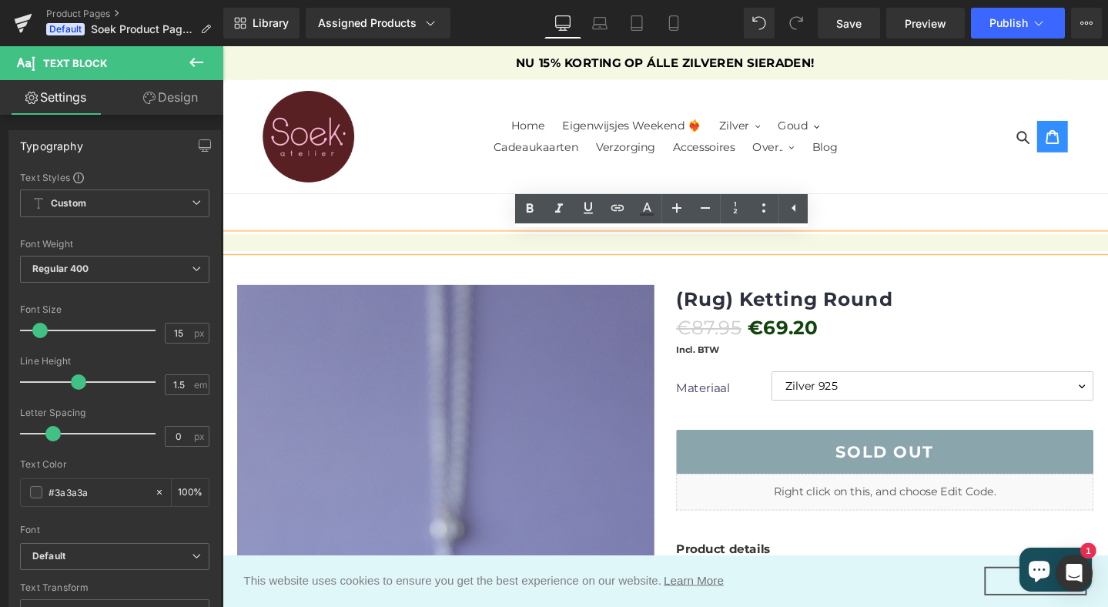
click at [621, 244] on div at bounding box center [689, 253] width 932 height 18
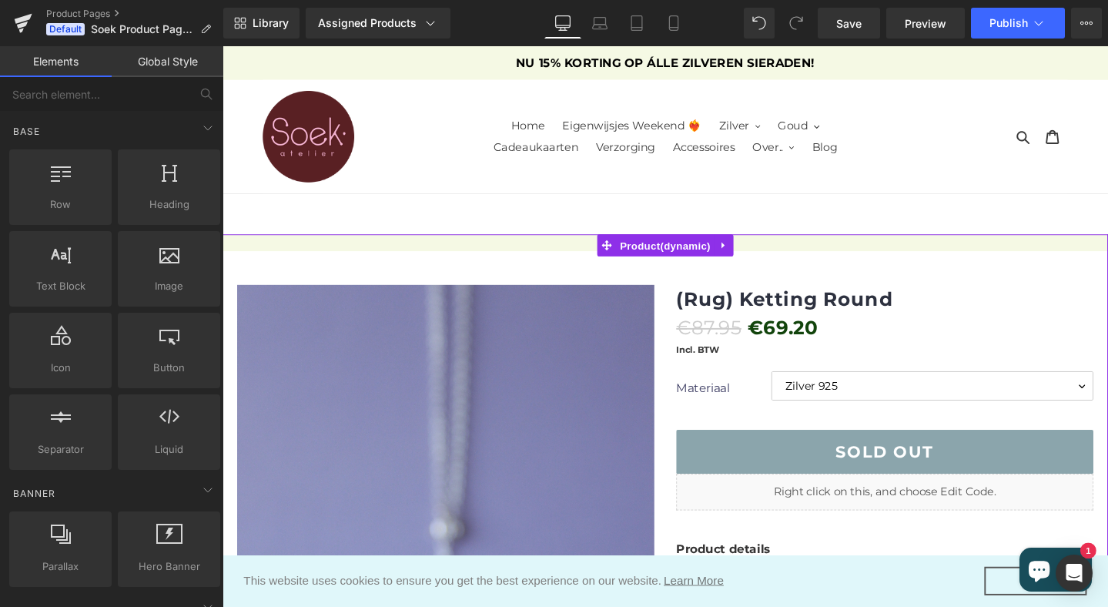
click at [617, 245] on link "Product" at bounding box center [678, 255] width 123 height 23
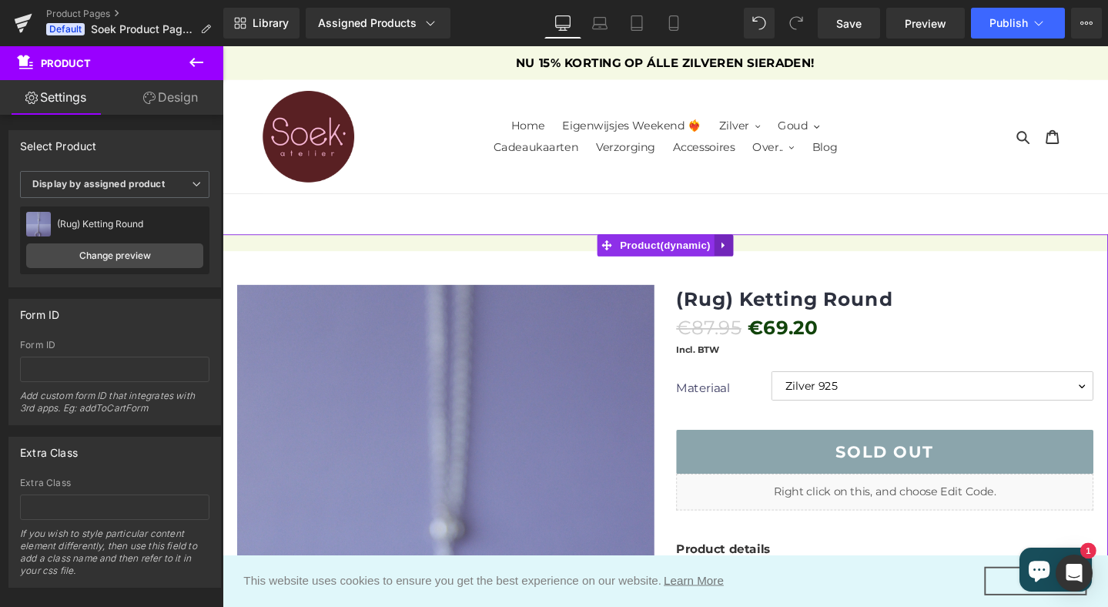
click at [749, 256] on icon at bounding box center [749, 256] width 3 height 7
click at [757, 254] on icon at bounding box center [760, 255] width 11 height 11
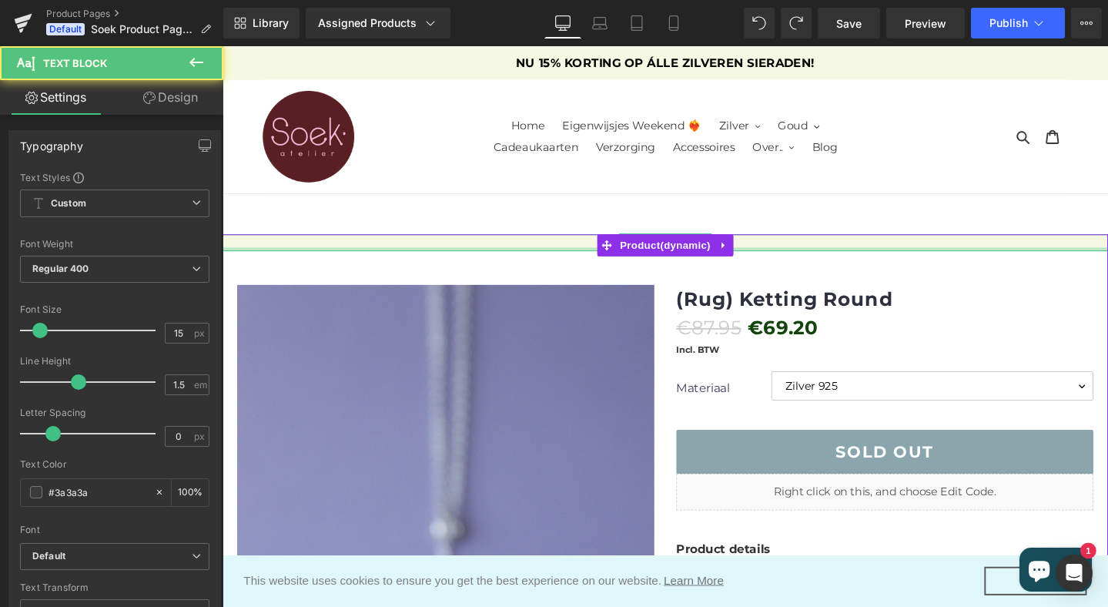
click at [512, 258] on div at bounding box center [689, 260] width 932 height 4
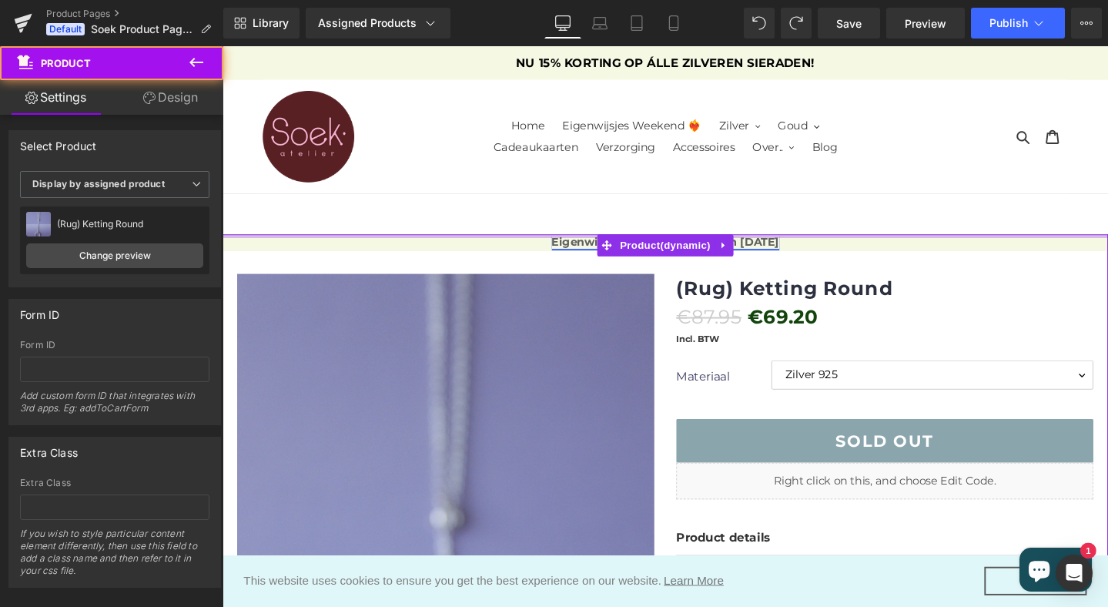
click at [558, 246] on div at bounding box center [689, 246] width 932 height 4
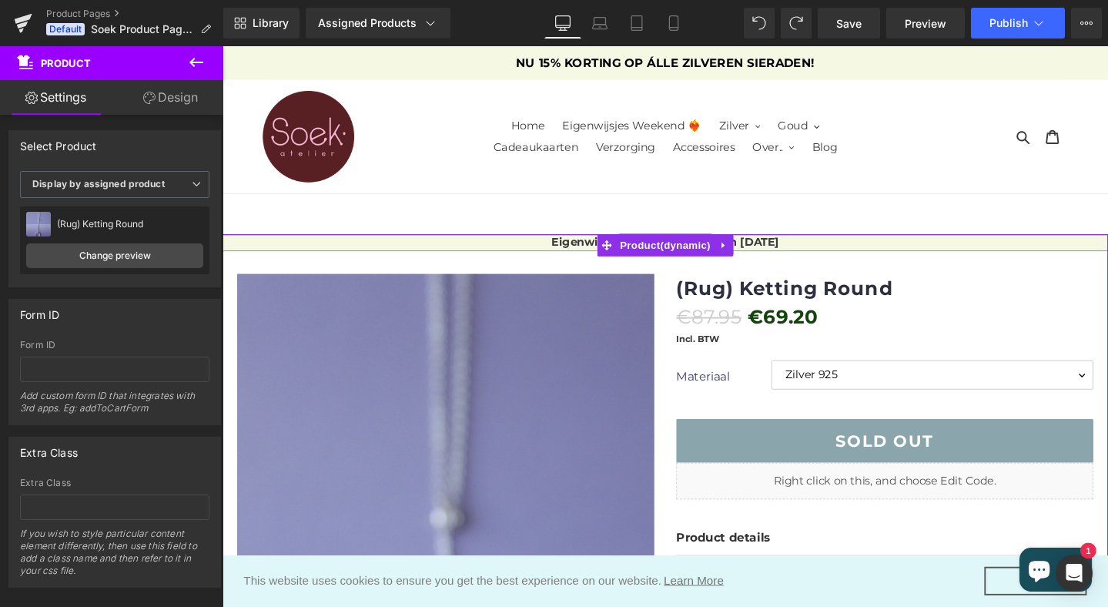
click at [551, 255] on p "Eigenwijsjes Weekend van 8 t/m [DATE]" at bounding box center [689, 253] width 932 height 18
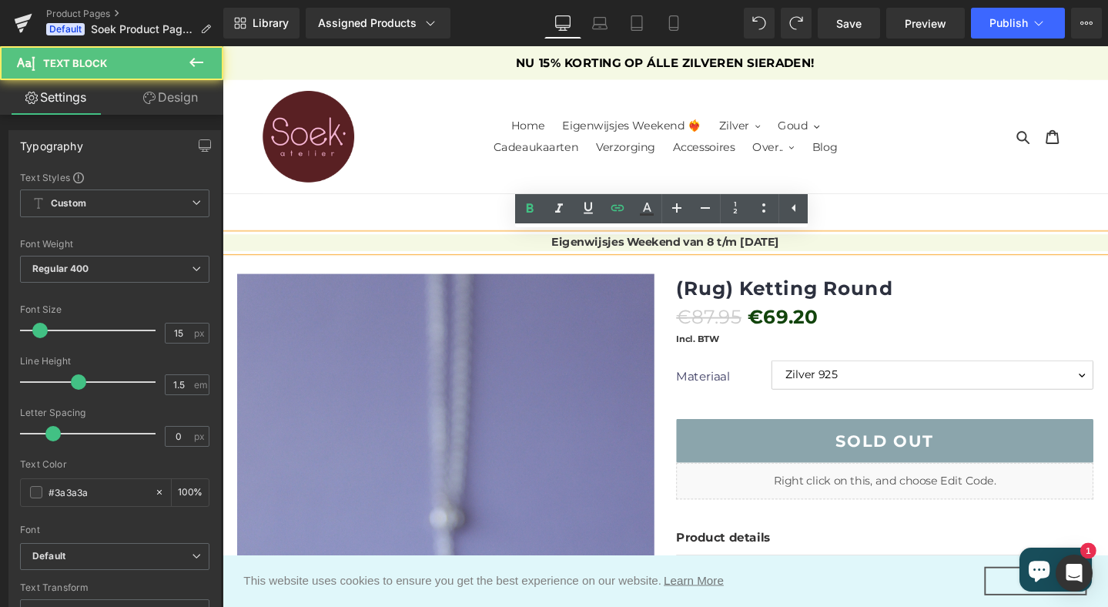
click at [551, 255] on p "Eigenwijsjes Weekend van 8 t/m [DATE]" at bounding box center [689, 253] width 932 height 18
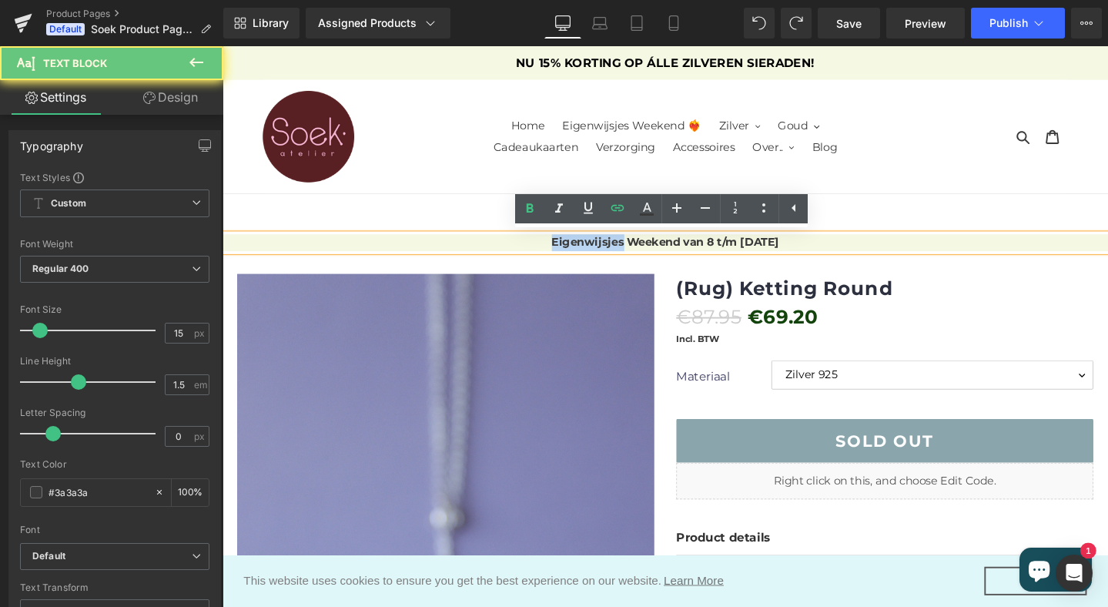
click at [551, 255] on p "Eigenwijsjes Weekend van 8 t/m [DATE]" at bounding box center [689, 253] width 932 height 18
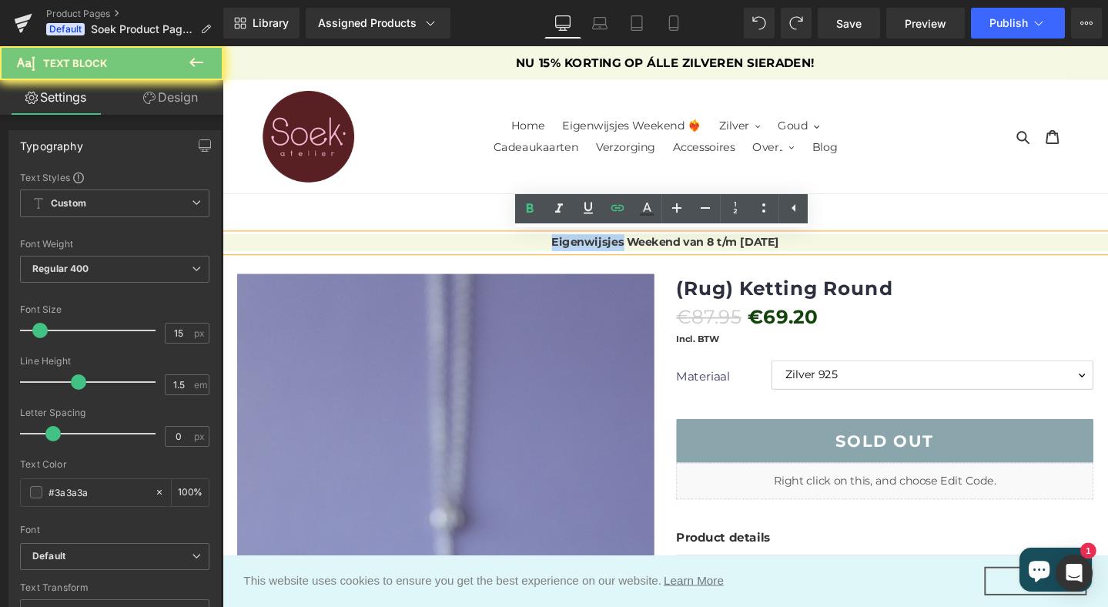
click at [551, 255] on p "Eigenwijsjes Weekend van 8 t/m [DATE]" at bounding box center [689, 253] width 932 height 18
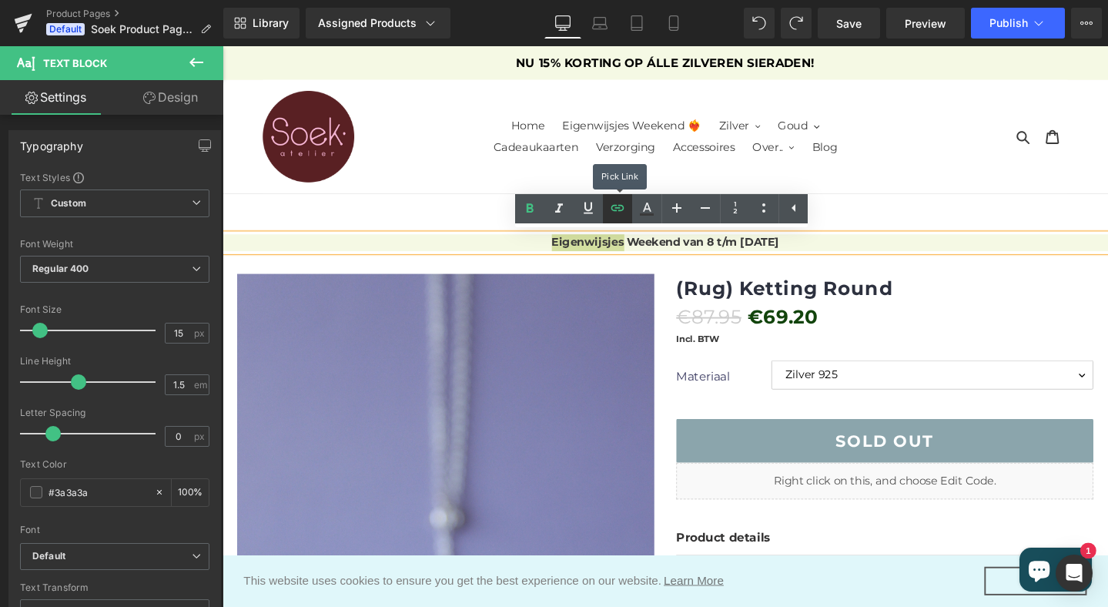
click at [615, 206] on icon at bounding box center [617, 208] width 18 height 18
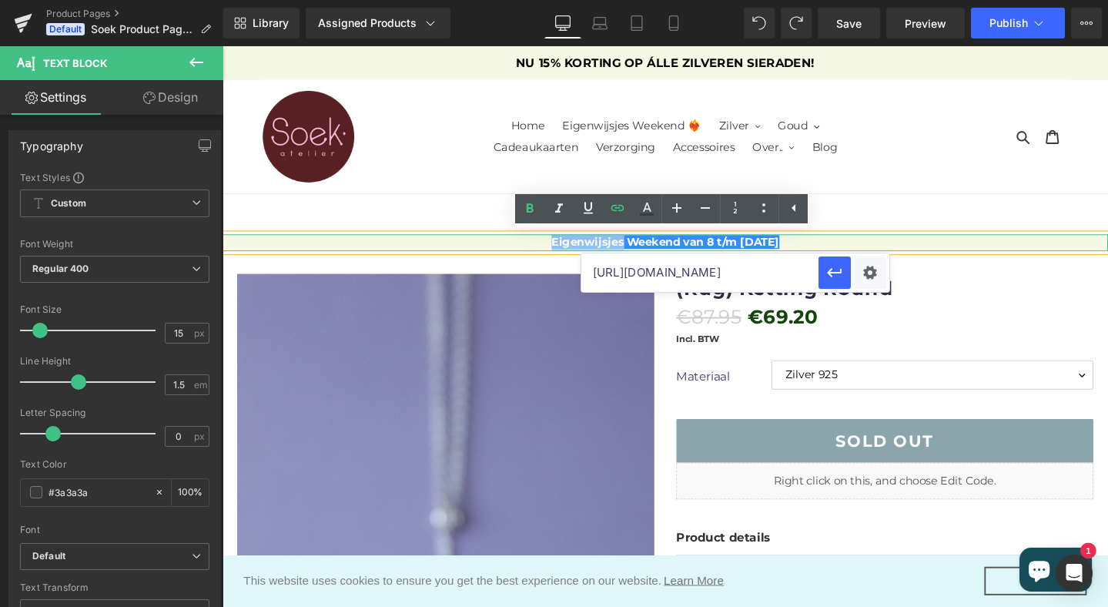
click at [538, 250] on p "Eigenwijsjes Weekend van 8 t/m [DATE]" at bounding box center [689, 253] width 932 height 18
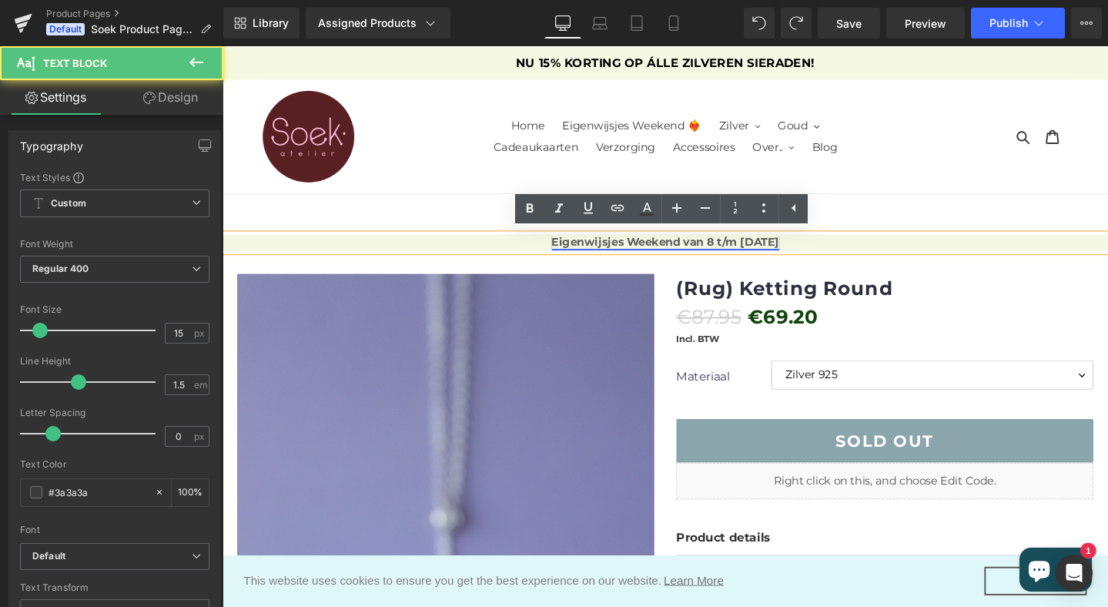
click at [569, 256] on link "Eigenwijsjes Weekend van 8 t/m [DATE]" at bounding box center [688, 252] width 239 height 15
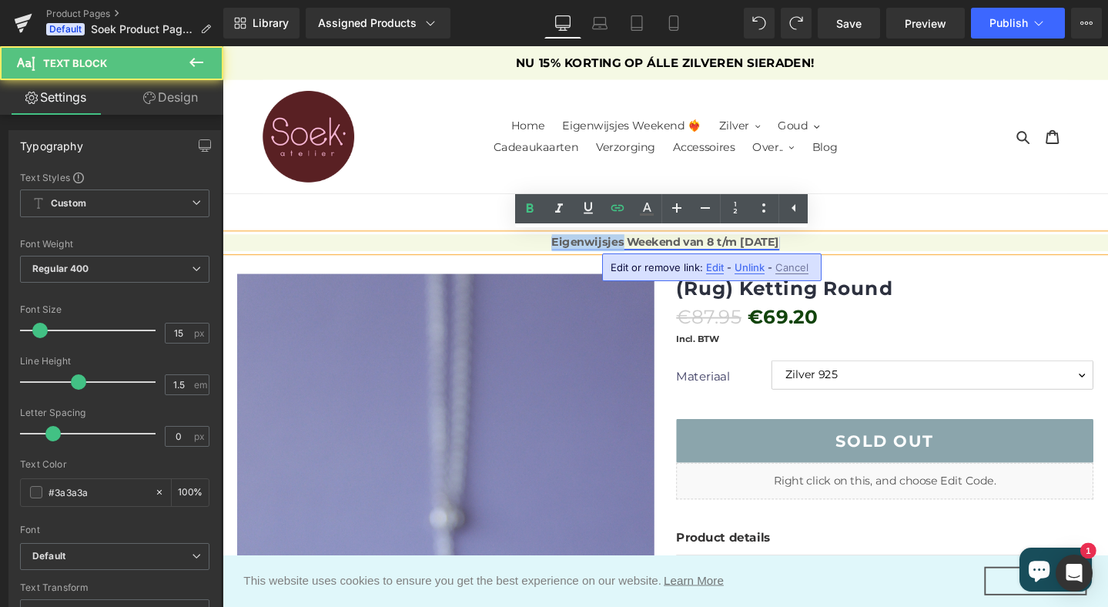
click at [569, 256] on link "Eigenwijsjes Weekend van 8 t/m [DATE]" at bounding box center [688, 252] width 239 height 15
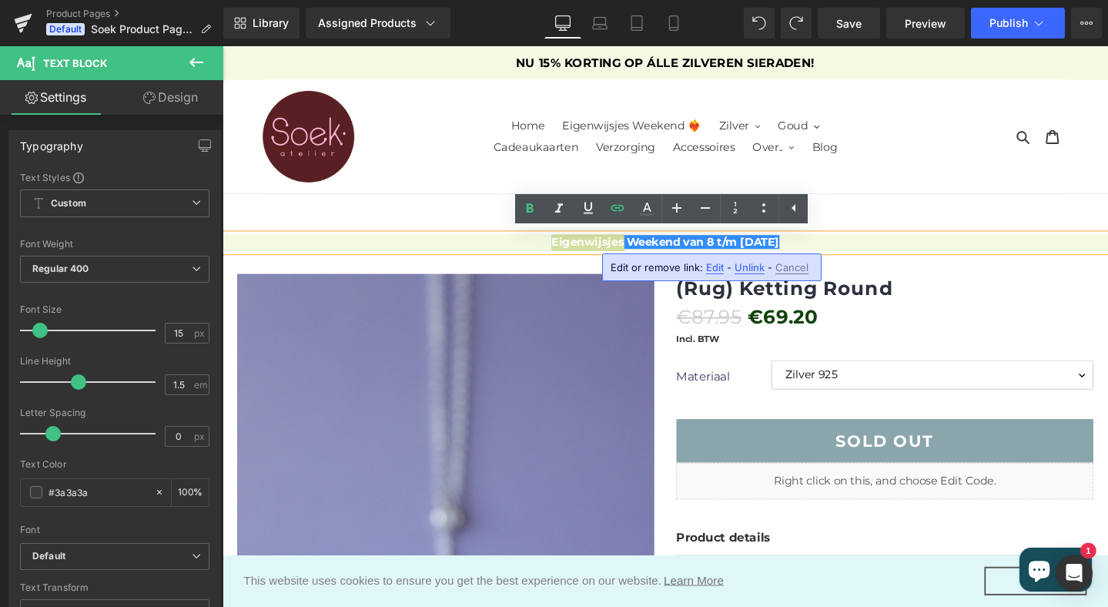
click at [744, 266] on span "Unlink" at bounding box center [750, 267] width 30 height 13
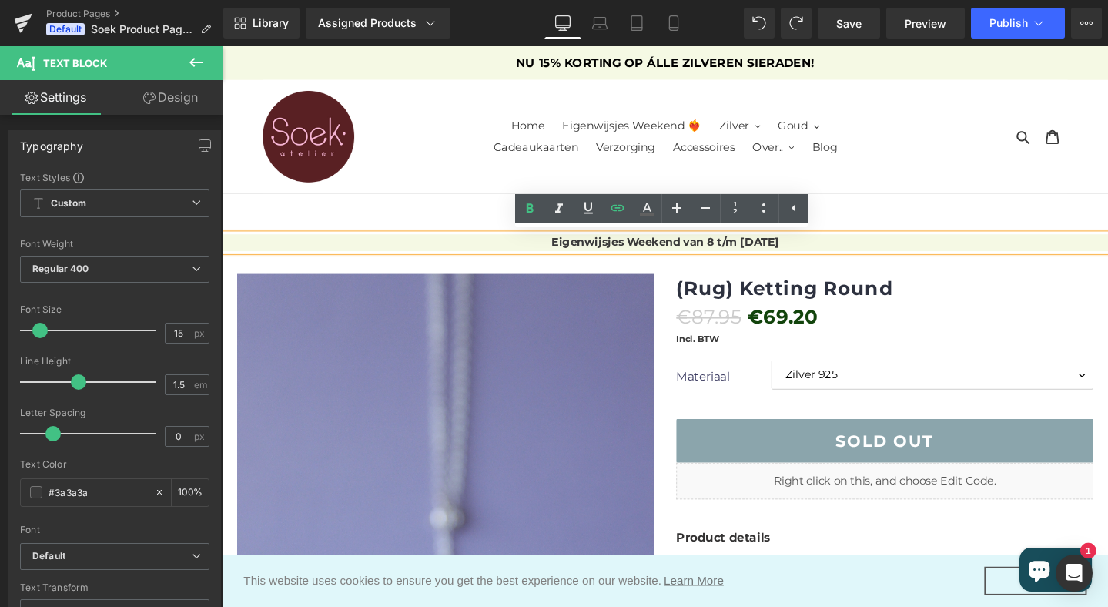
click at [687, 255] on strong "Eigenwijsjes Weekend van 8 t/m [DATE]" at bounding box center [688, 252] width 239 height 15
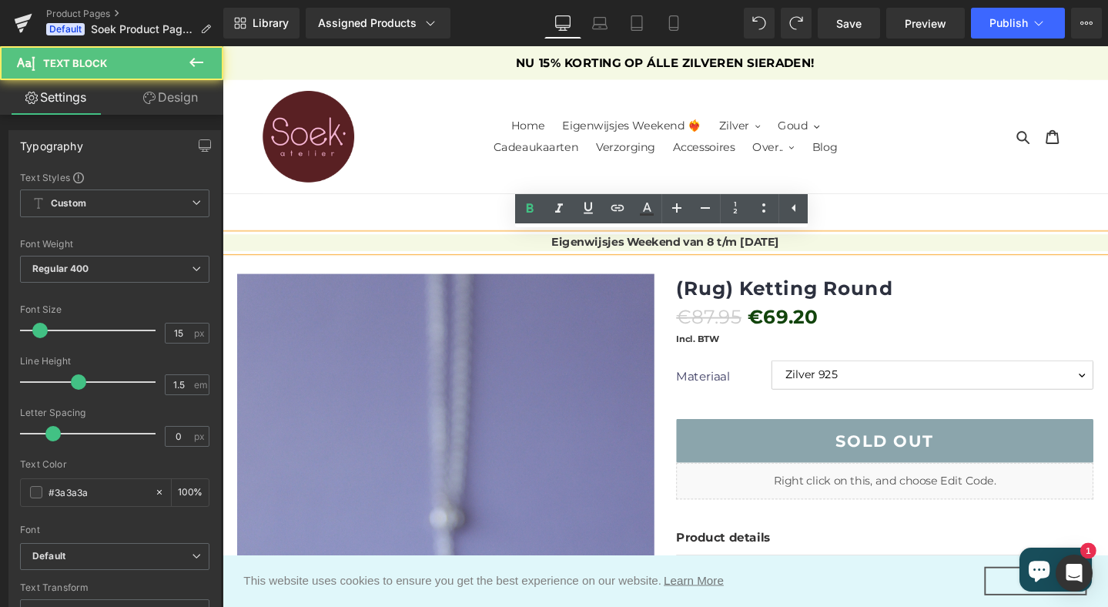
click at [687, 255] on strong "Eigenwijsjes Weekend van 8 t/m [DATE]" at bounding box center [688, 252] width 239 height 15
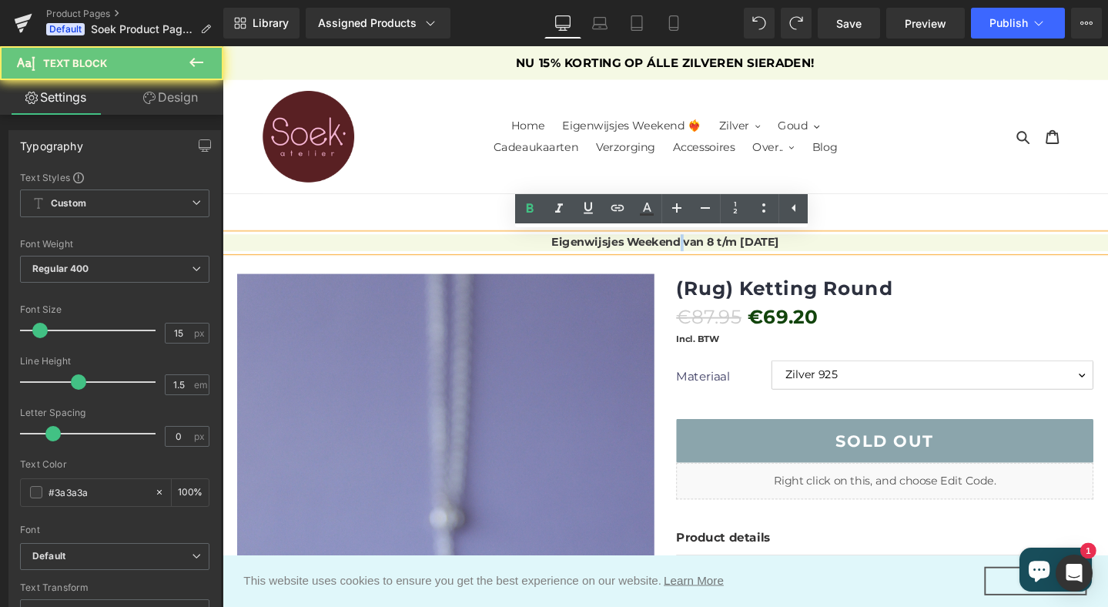
click at [687, 255] on strong "Eigenwijsjes Weekend van 8 t/m [DATE]" at bounding box center [688, 252] width 239 height 15
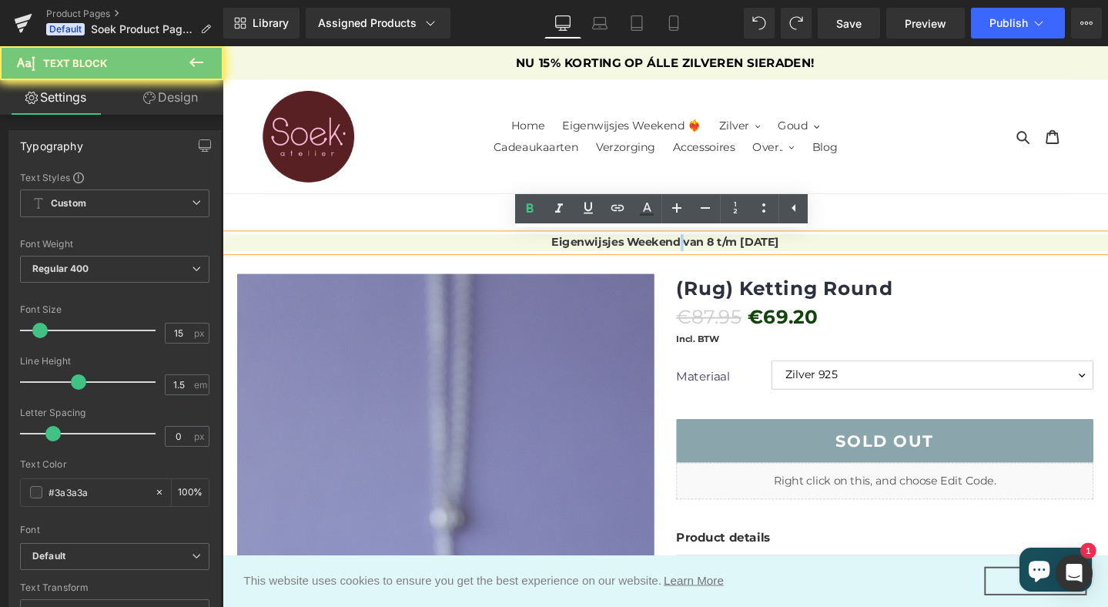
click at [687, 255] on strong "Eigenwijsjes Weekend van 8 t/m [DATE]" at bounding box center [688, 252] width 239 height 15
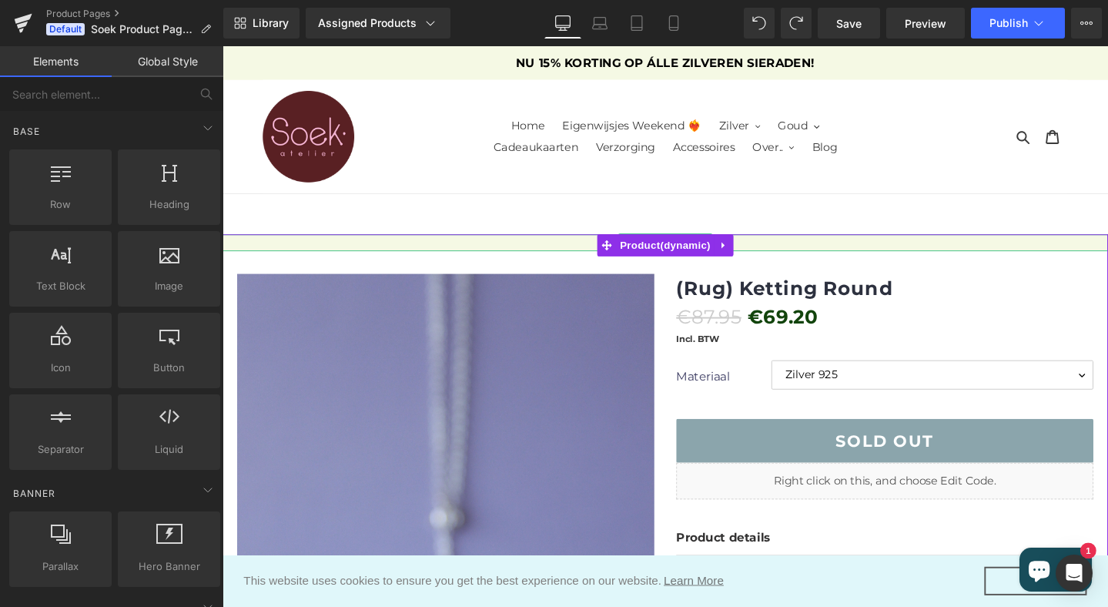
click at [583, 250] on div at bounding box center [689, 253] width 932 height 18
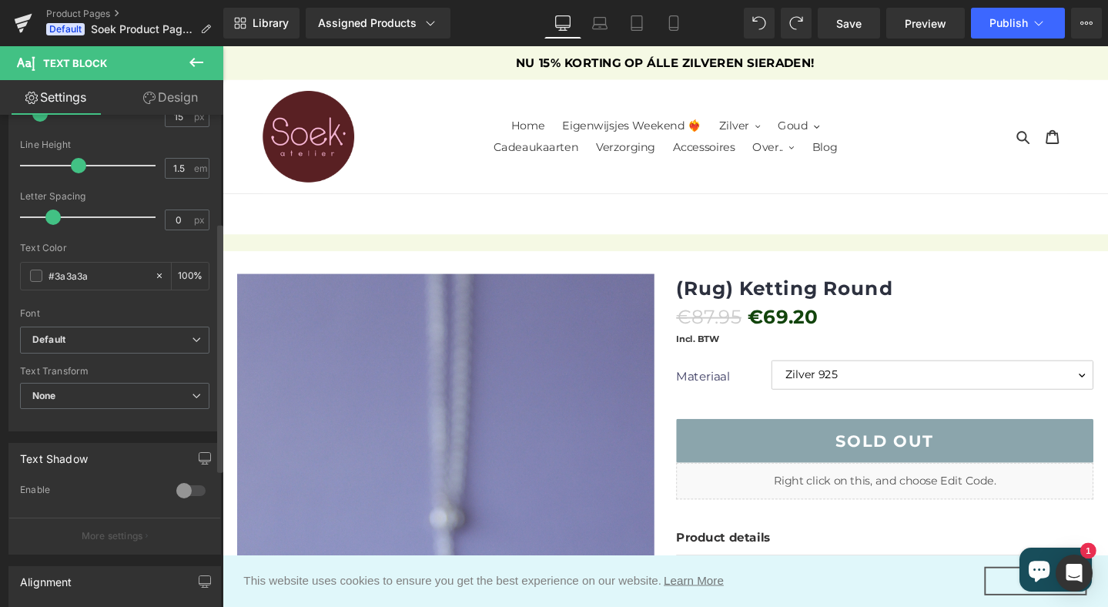
scroll to position [202, 0]
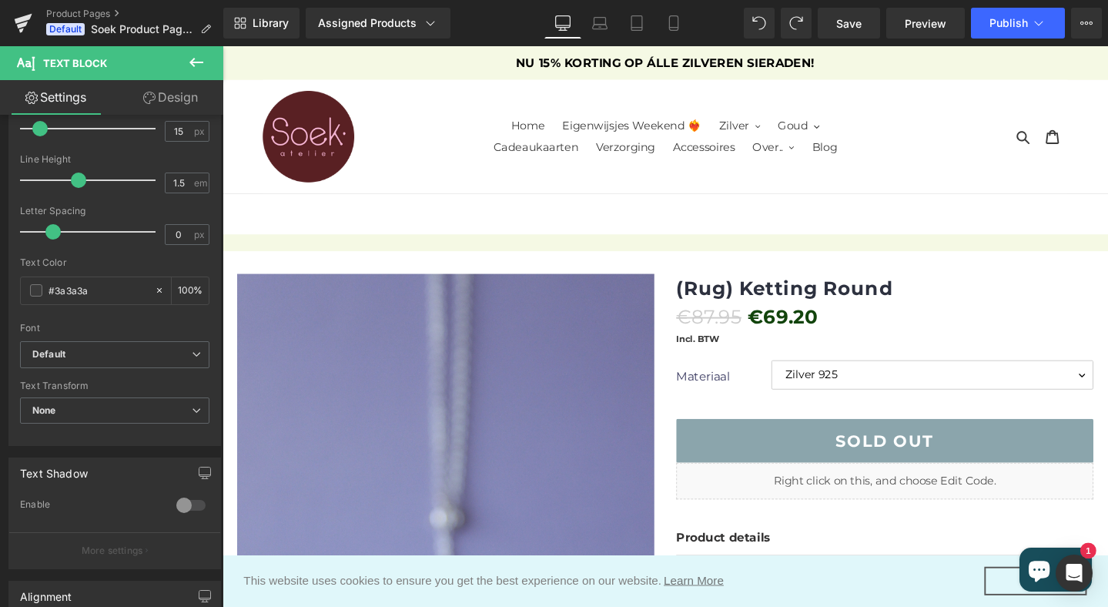
click at [181, 90] on link "Design" at bounding box center [171, 97] width 112 height 35
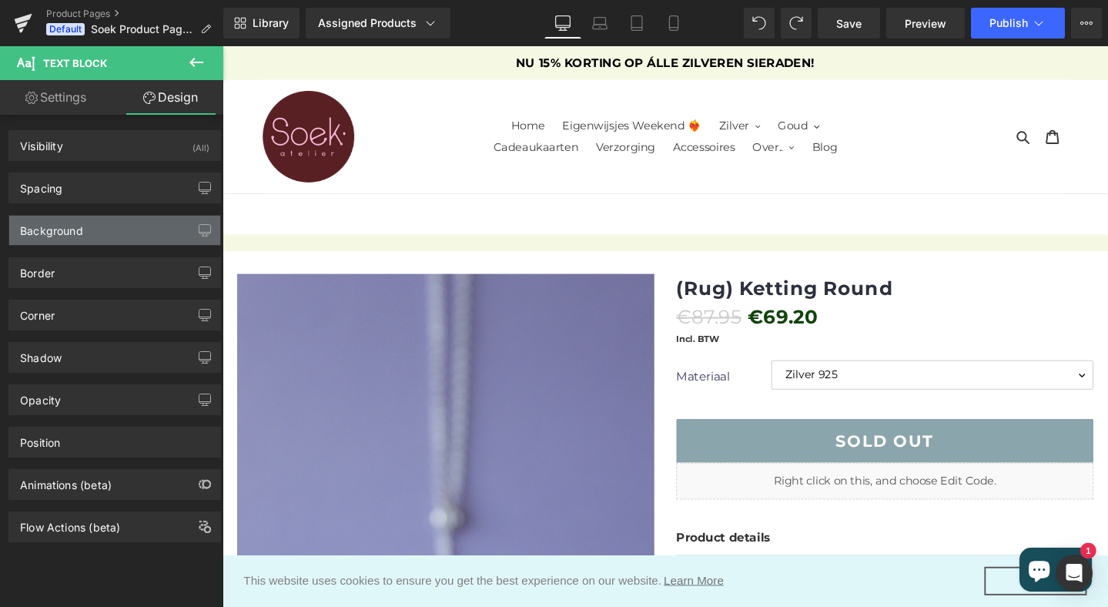
click at [65, 233] on div "Background" at bounding box center [51, 227] width 63 height 22
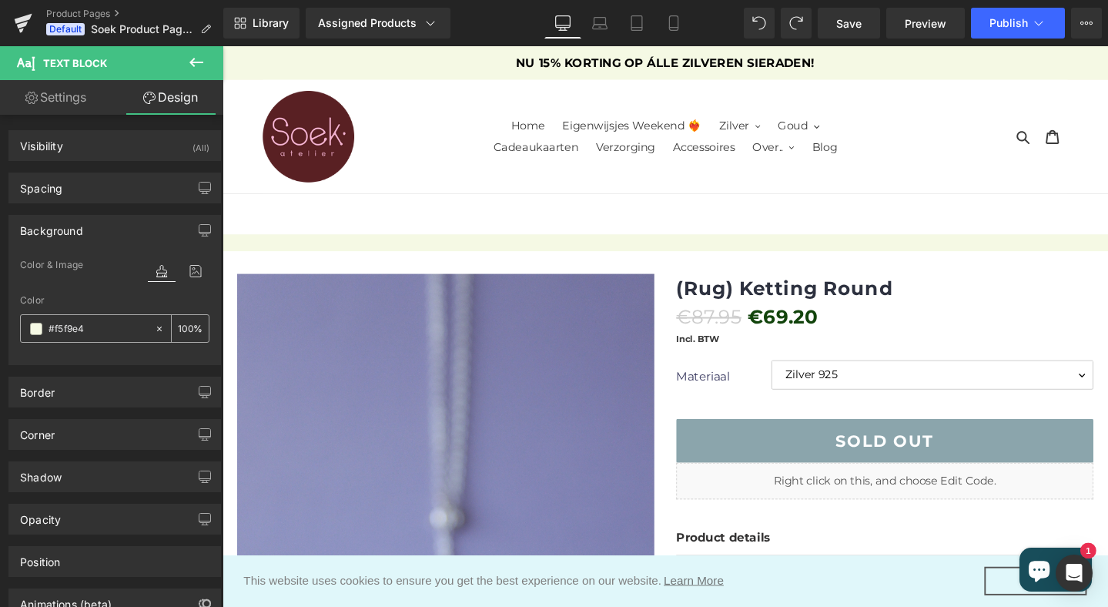
click at [154, 327] on icon at bounding box center [159, 328] width 11 height 11
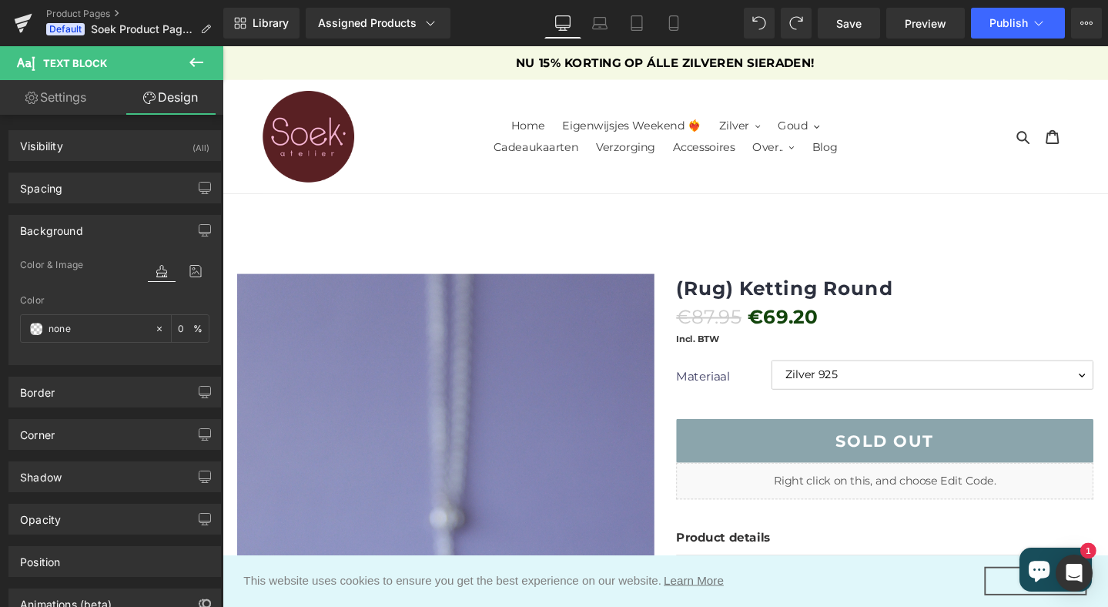
drag, startPoint x: 397, startPoint y: 258, endPoint x: 395, endPoint y: 226, distance: 32.4
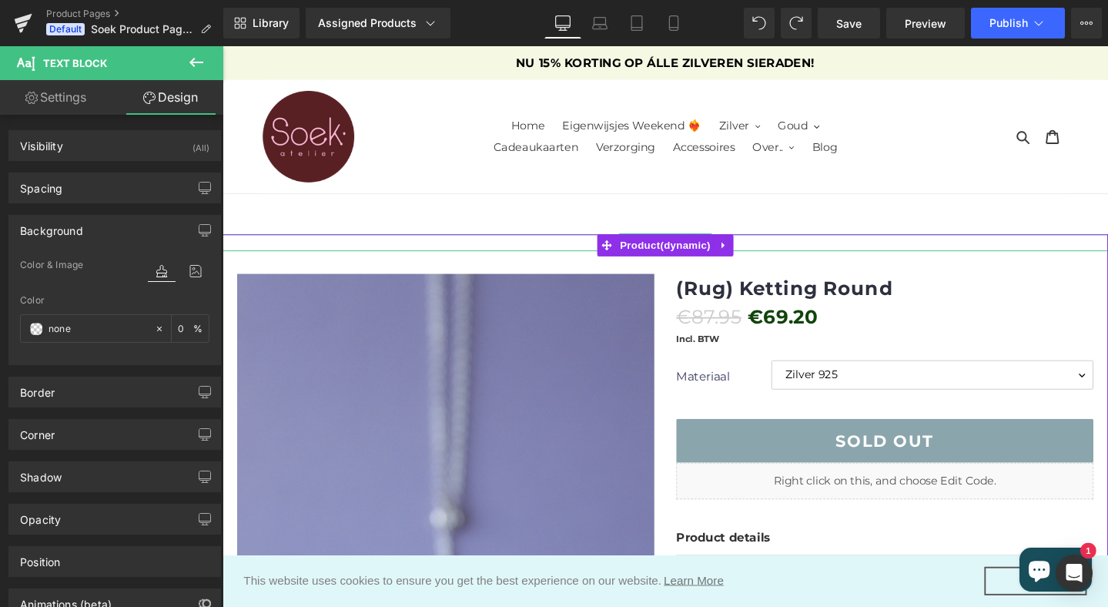
click at [408, 248] on div at bounding box center [689, 253] width 932 height 18
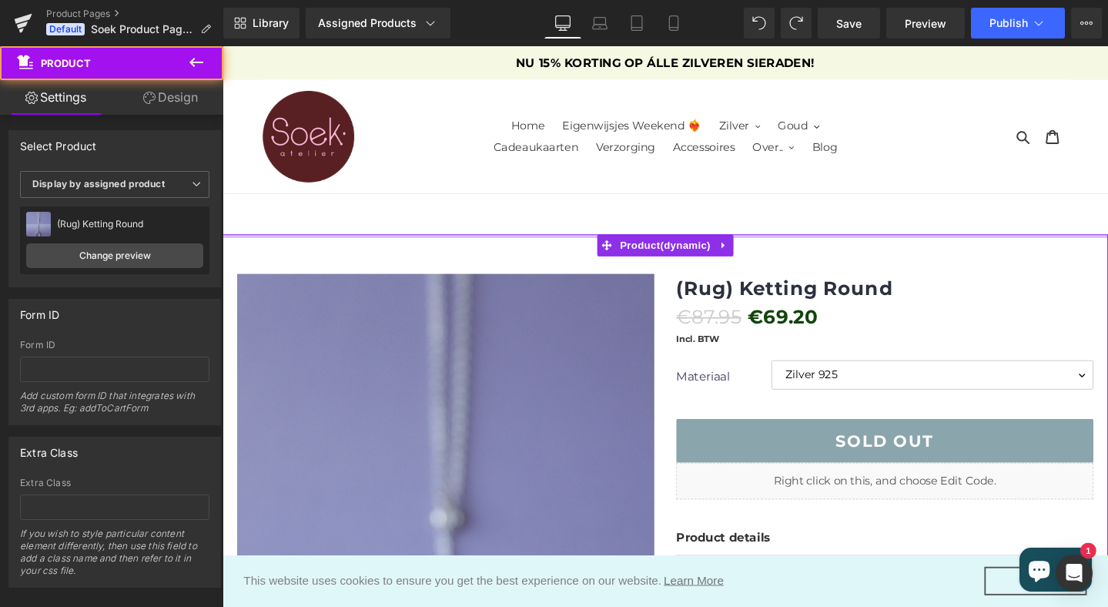
click at [414, 246] on div at bounding box center [689, 246] width 932 height 4
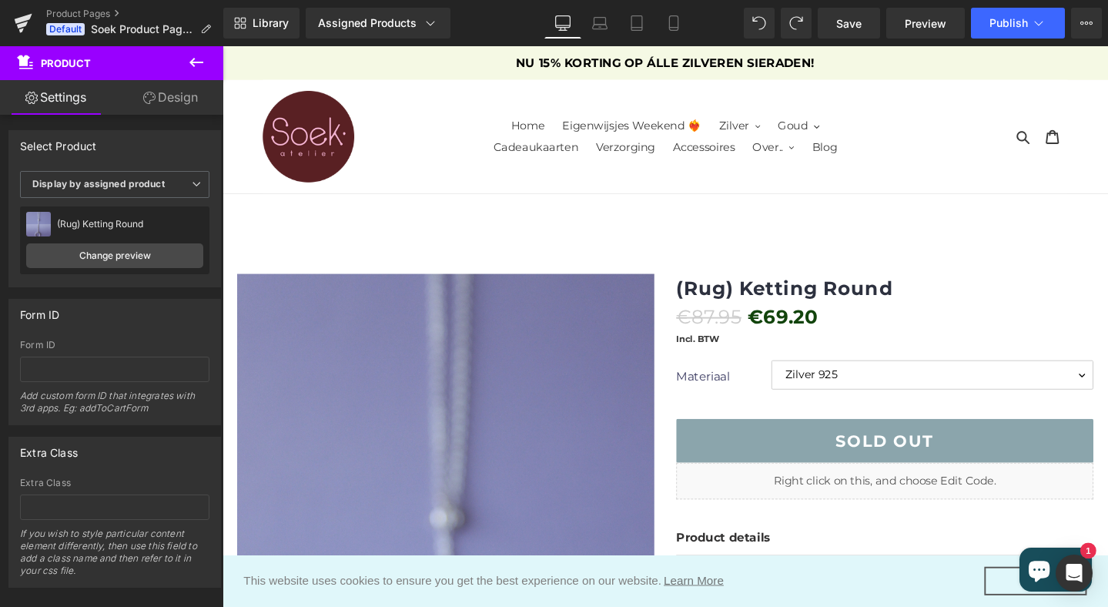
click at [199, 62] on icon at bounding box center [196, 62] width 14 height 9
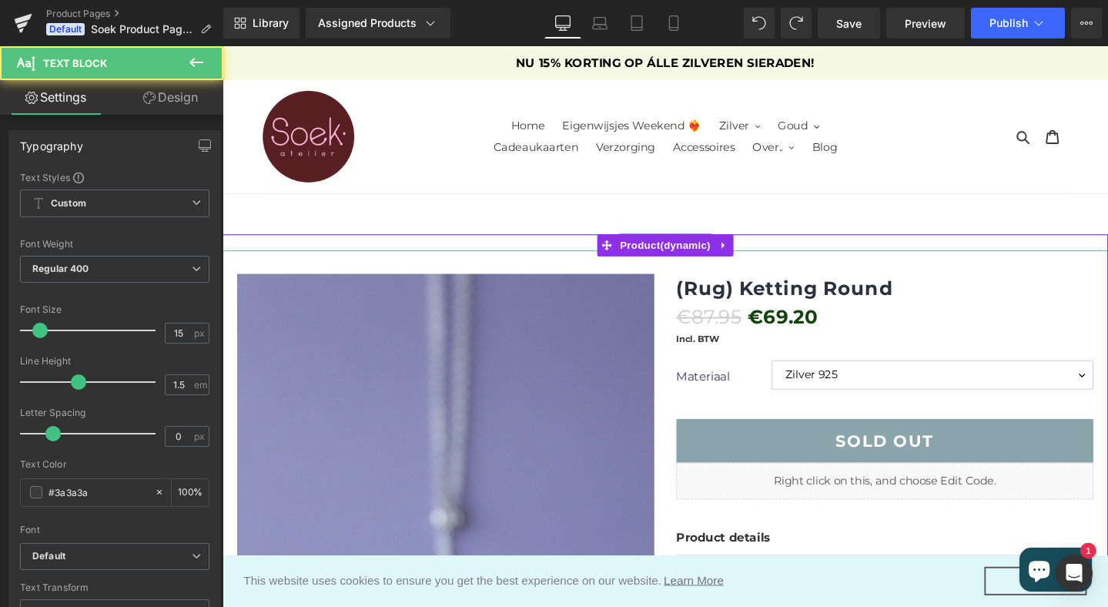
click at [418, 253] on div at bounding box center [689, 253] width 932 height 18
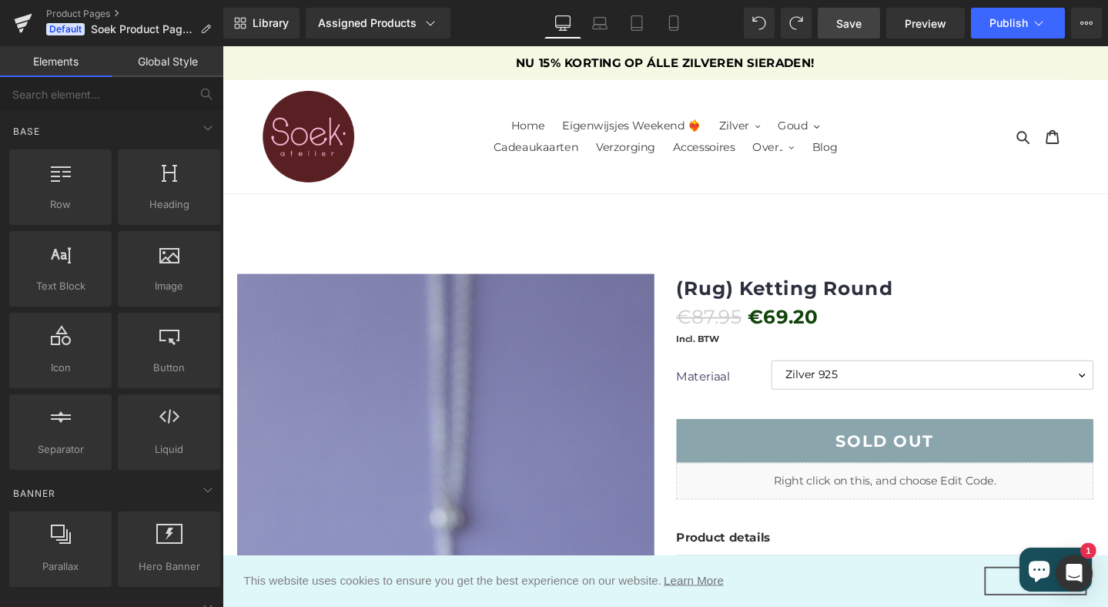
click at [866, 24] on link "Save" at bounding box center [849, 23] width 62 height 31
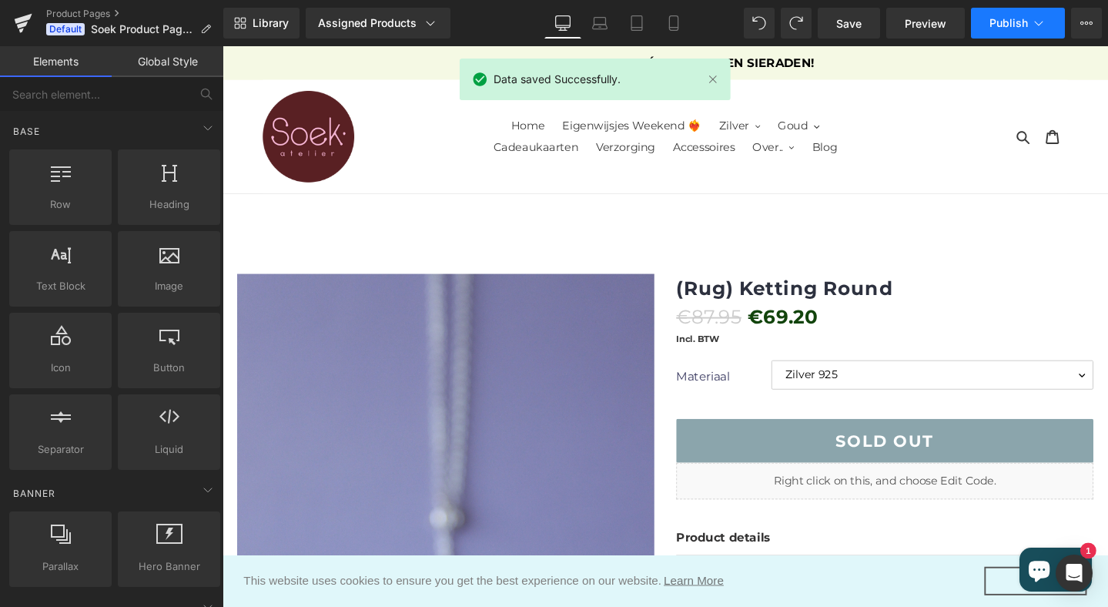
click at [995, 19] on span "Publish" at bounding box center [1009, 23] width 39 height 12
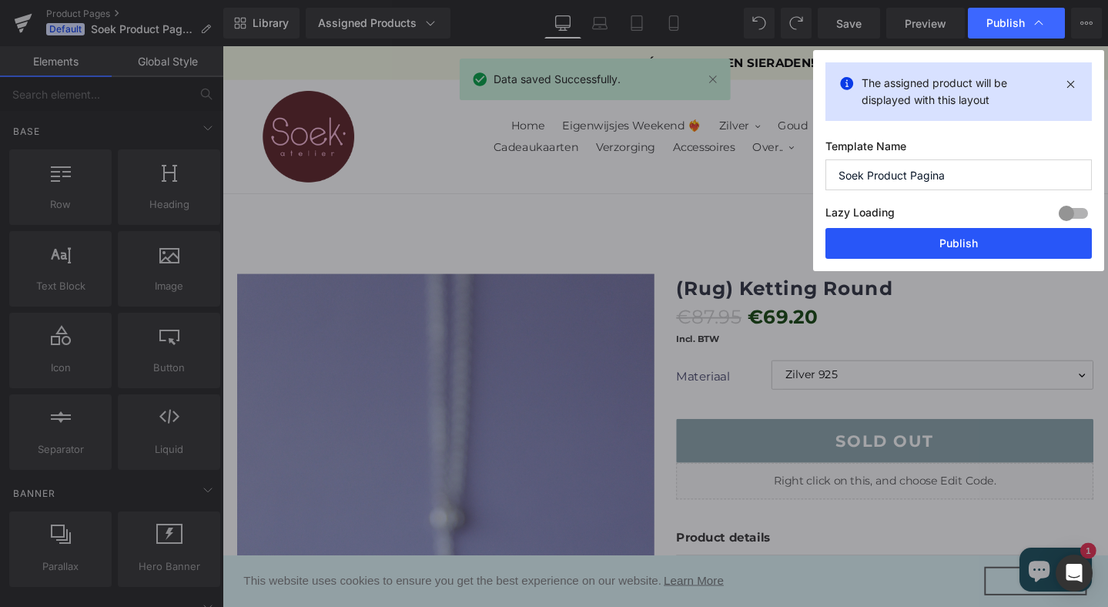
click at [950, 246] on button "Publish" at bounding box center [959, 243] width 266 height 31
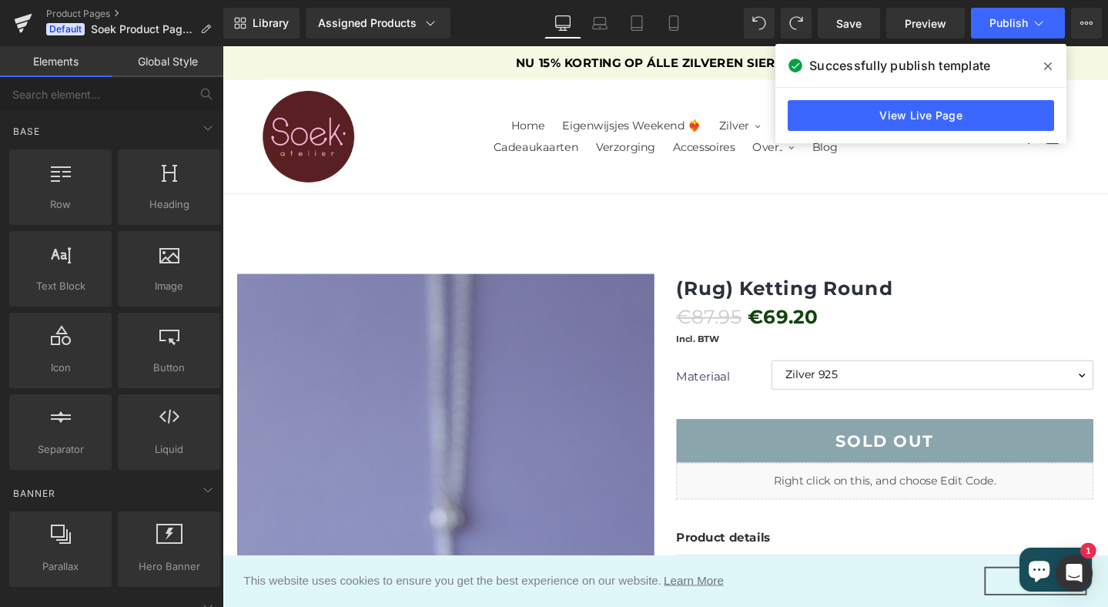
click at [1047, 66] on icon at bounding box center [1048, 66] width 8 height 8
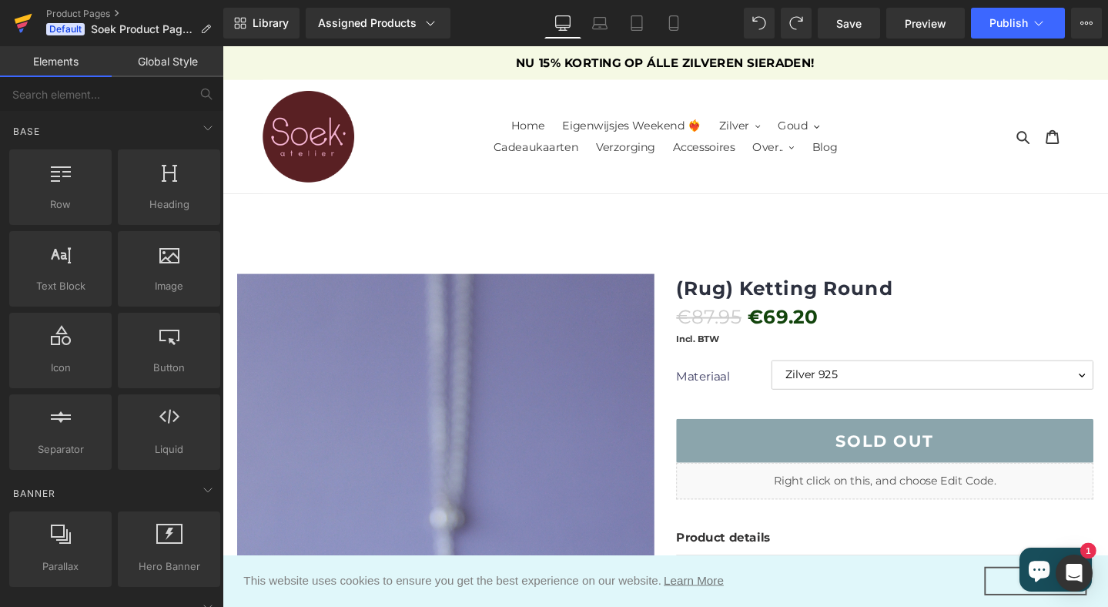
click at [18, 22] on icon at bounding box center [24, 19] width 18 height 10
